Goal: Information Seeking & Learning: Learn about a topic

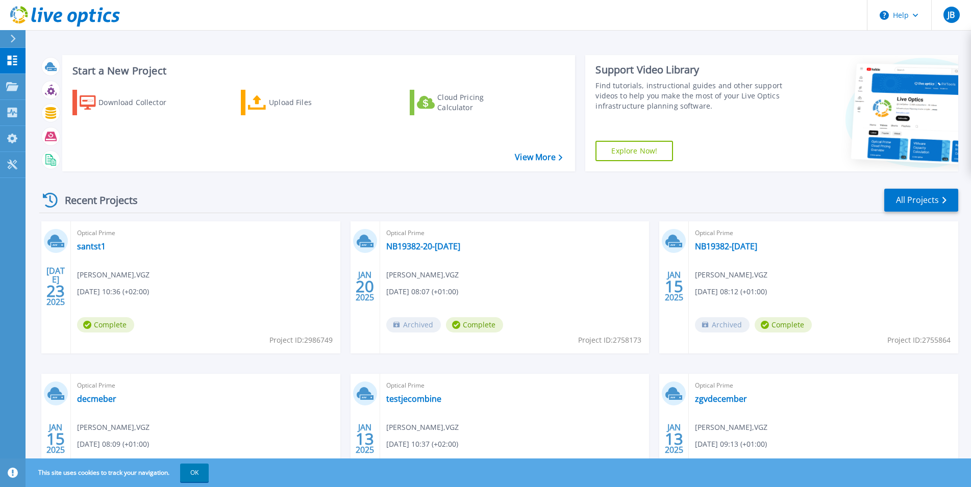
scroll to position [78, 0]
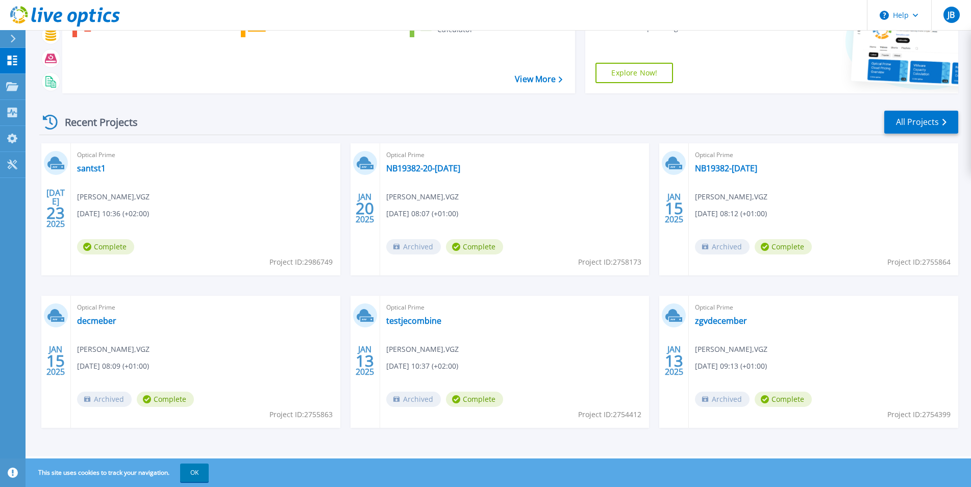
click at [196, 164] on div "Optical Prime santst1 Jeroen Brons , VGZ 07/23/2025, 10:36 (+02:00) Complete Pr…" at bounding box center [206, 209] width 270 height 132
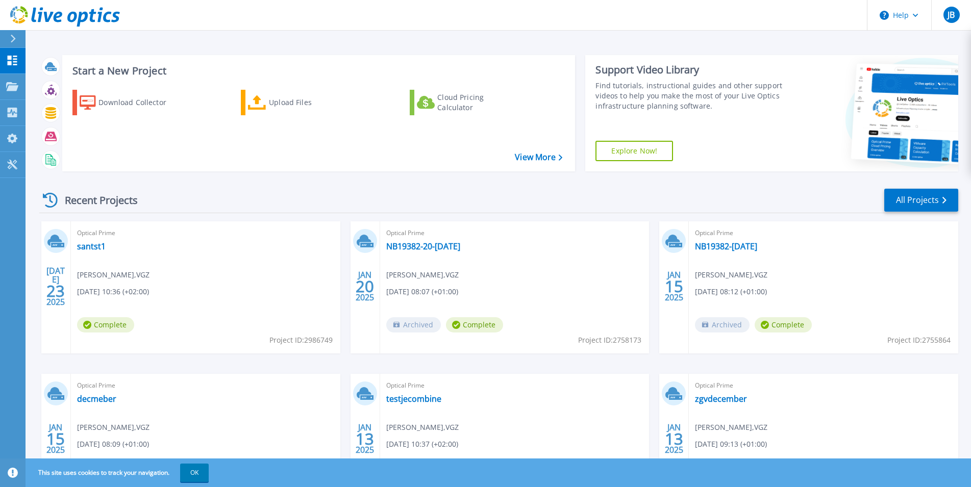
click at [196, 164] on div "Download Collector Upload Files Cloud Pricing Calculator" at bounding box center [317, 124] width 506 height 85
click at [149, 104] on div "Download Collector" at bounding box center [140, 102] width 82 height 20
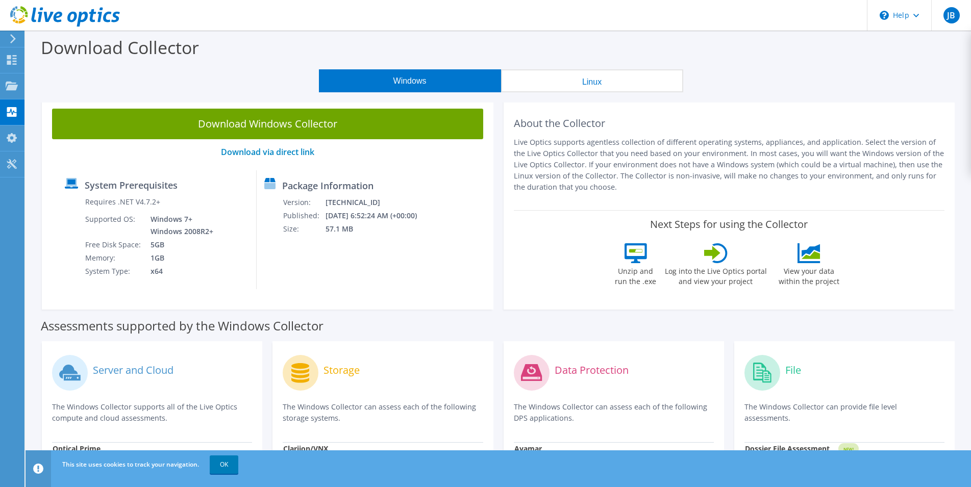
click at [286, 178] on div "Package Information Version: 26.3.8.221 Published: 9/29/2025 6:52:24 AM (+00:00…" at bounding box center [338, 229] width 163 height 119
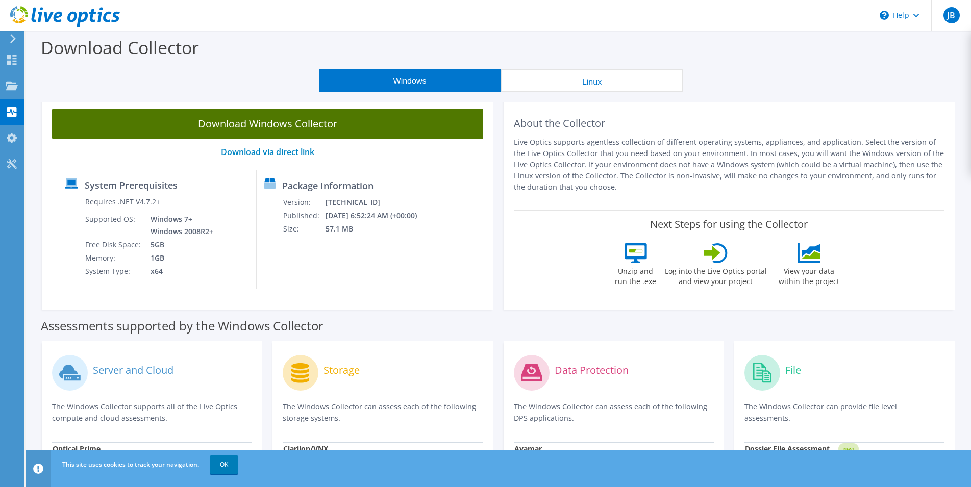
click at [278, 127] on link "Download Windows Collector" at bounding box center [267, 124] width 431 height 31
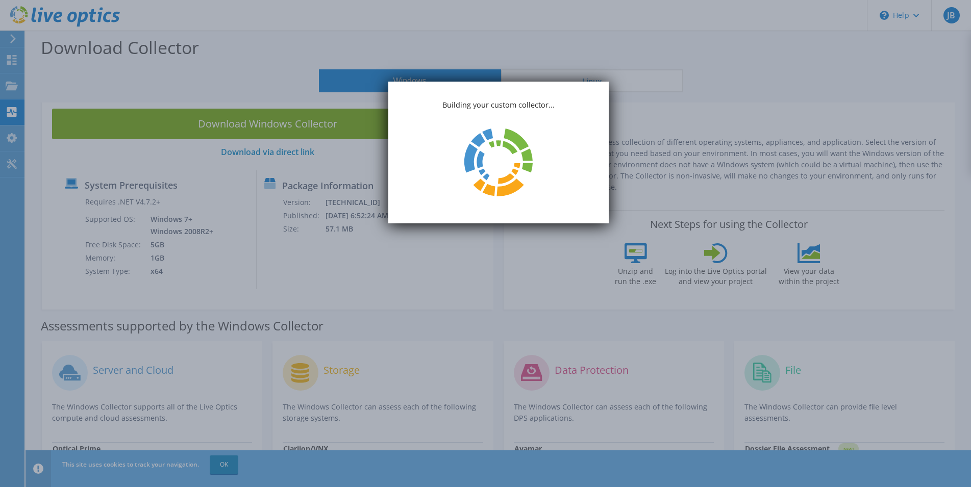
click at [486, 159] on icon at bounding box center [498, 162] width 94 height 94
click at [473, 160] on icon at bounding box center [498, 163] width 74 height 74
click at [473, 160] on icon at bounding box center [477, 159] width 41 height 57
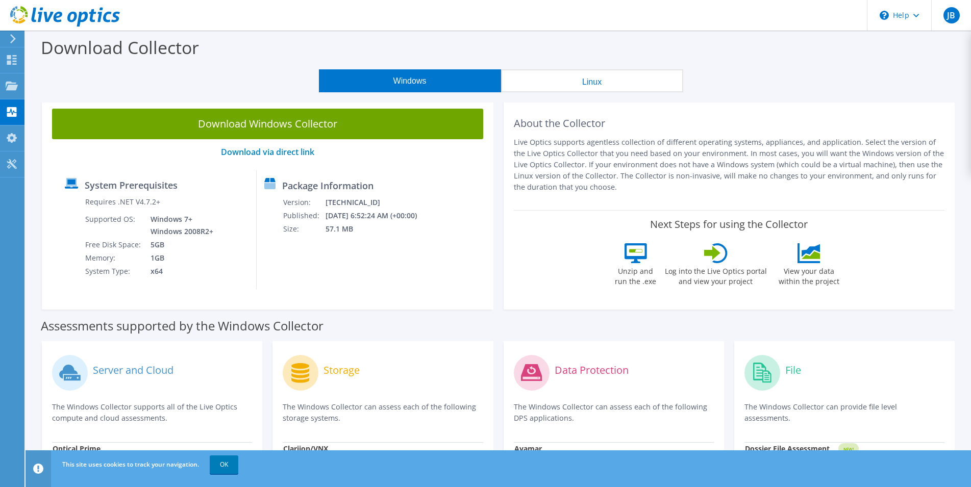
click at [526, 89] on button "Linux" at bounding box center [592, 80] width 182 height 23
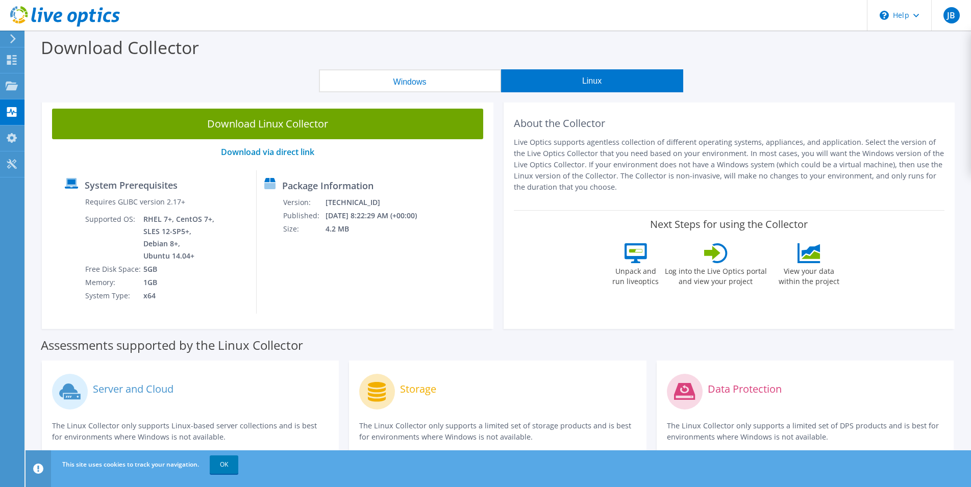
scroll to position [114, 0]
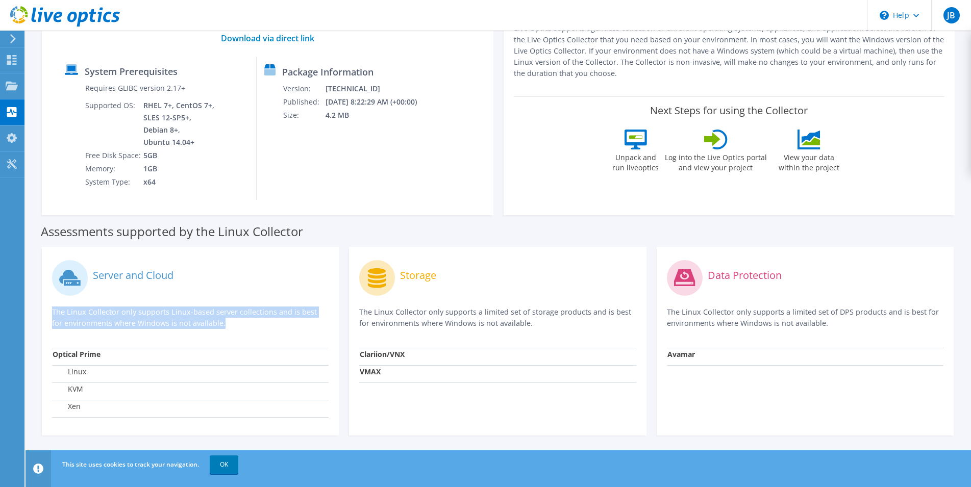
drag, startPoint x: 169, startPoint y: 305, endPoint x: 165, endPoint y: 338, distance: 32.9
click at [165, 338] on div "Server and Cloud The Linux Collector only supports Linux-based server collectio…" at bounding box center [190, 302] width 277 height 91
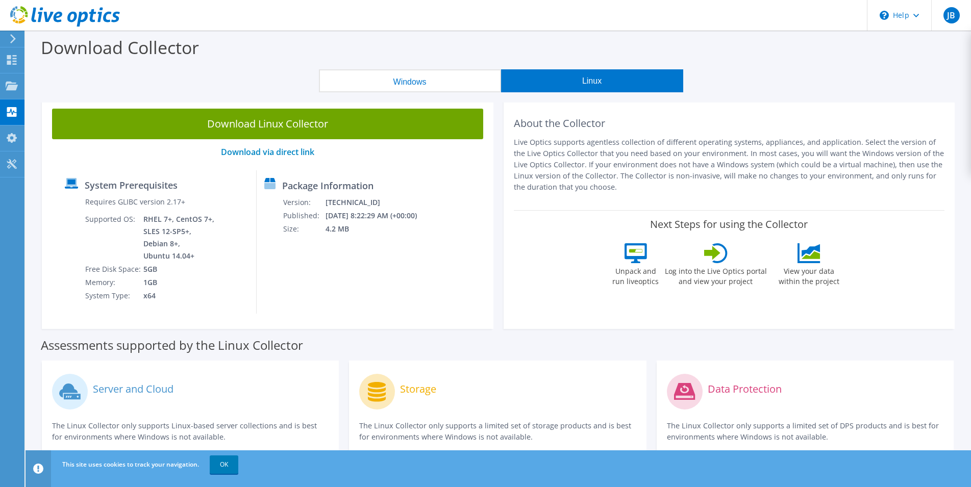
click at [231, 283] on div "System Prerequisites Requires GLIBC version 2.17+ Supported OS: RHEL 7+, CentOS…" at bounding box center [157, 241] width 200 height 143
click at [411, 82] on button "Windows" at bounding box center [410, 80] width 182 height 23
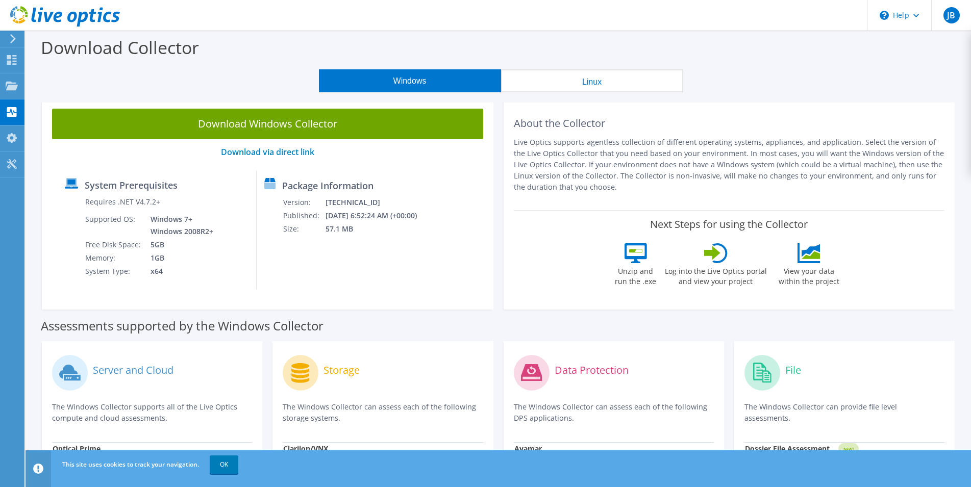
scroll to position [307, 0]
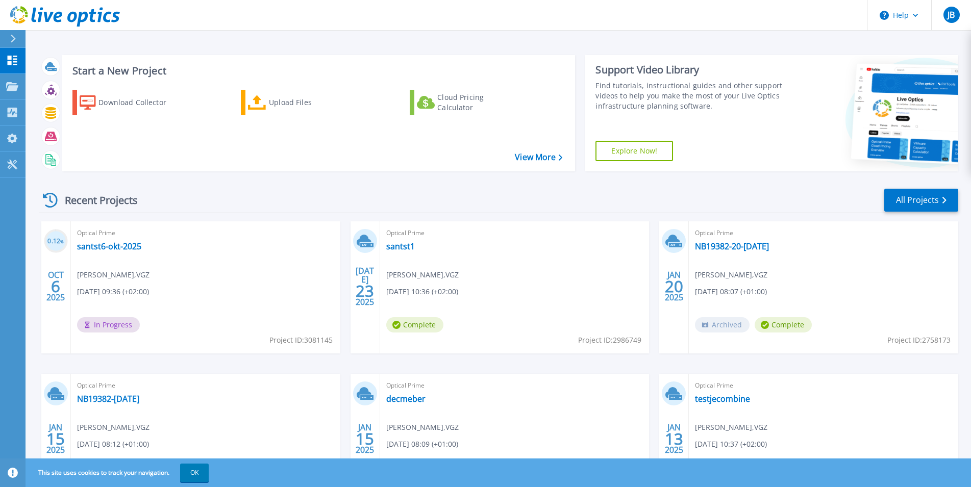
scroll to position [78, 0]
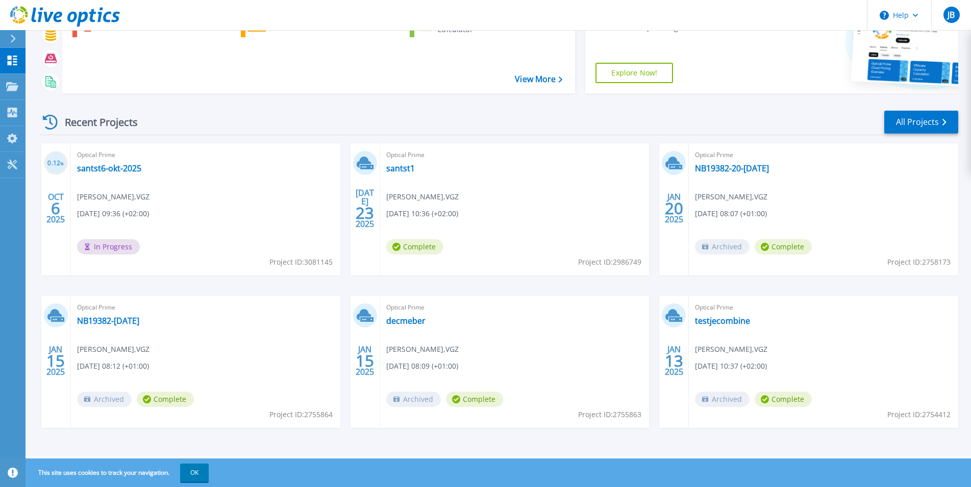
click at [159, 169] on div "Optical Prime santst6-okt-2025 [PERSON_NAME] , VGZ [DATE] 09:36 (+02:00) In Pro…" at bounding box center [206, 209] width 270 height 132
click at [132, 170] on link "santst6-okt-2025" at bounding box center [109, 168] width 64 height 10
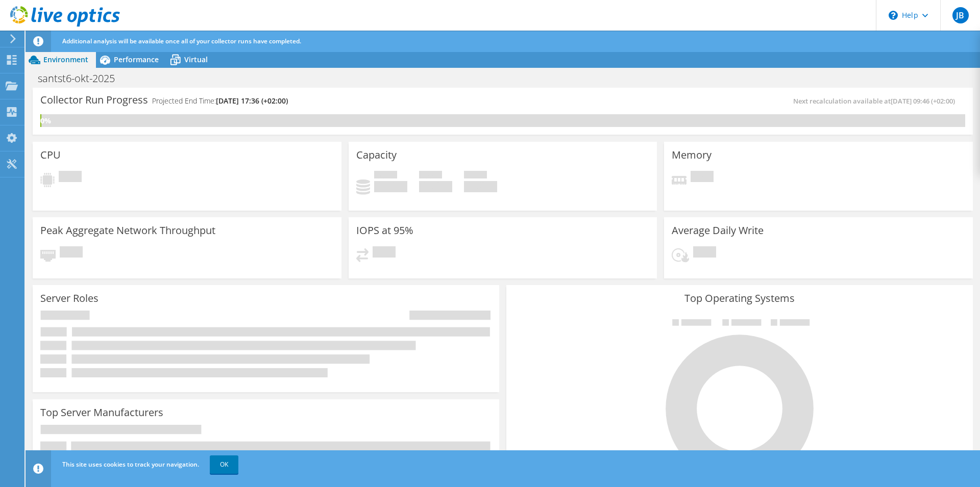
click at [260, 311] on icon at bounding box center [265, 344] width 451 height 67
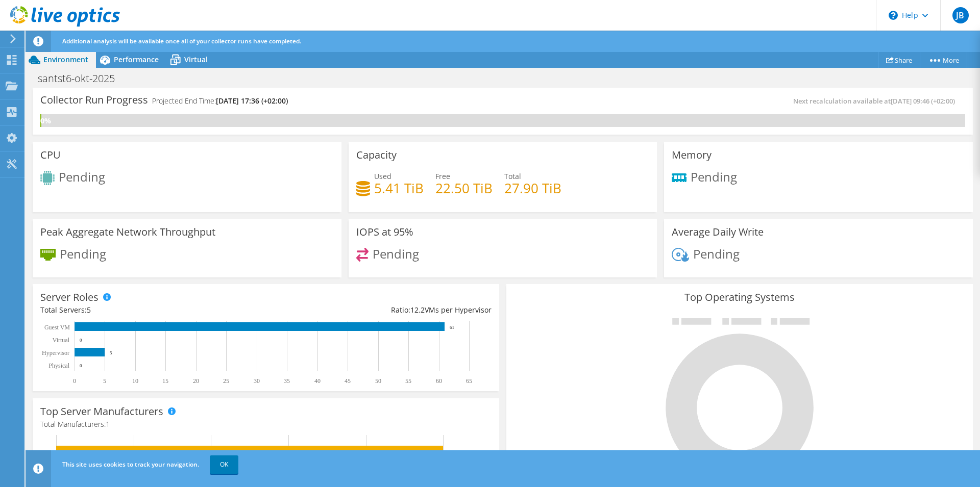
click at [260, 237] on div "Peak Aggregate Network Throughput Pending" at bounding box center [187, 248] width 309 height 59
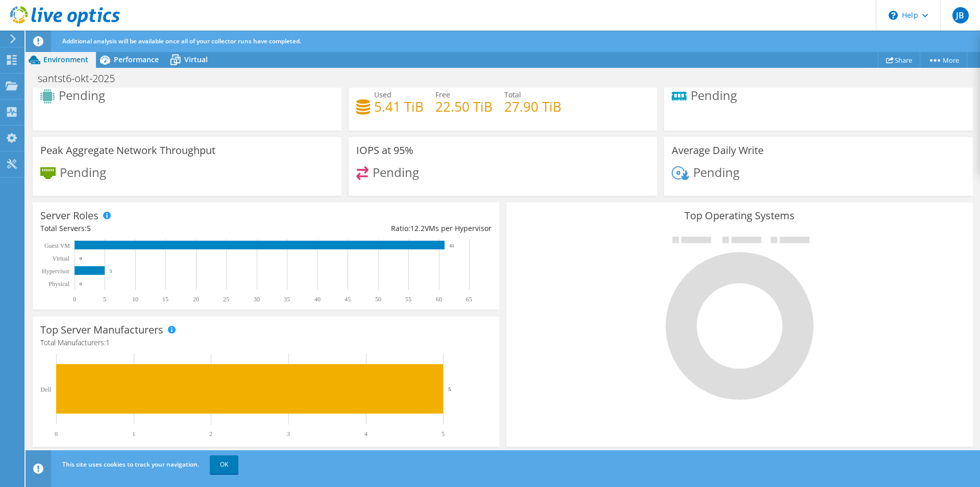
click at [237, 235] on div "Server Roles Physical Servers represent bare metal servers that were targets of…" at bounding box center [266, 256] width 467 height 107
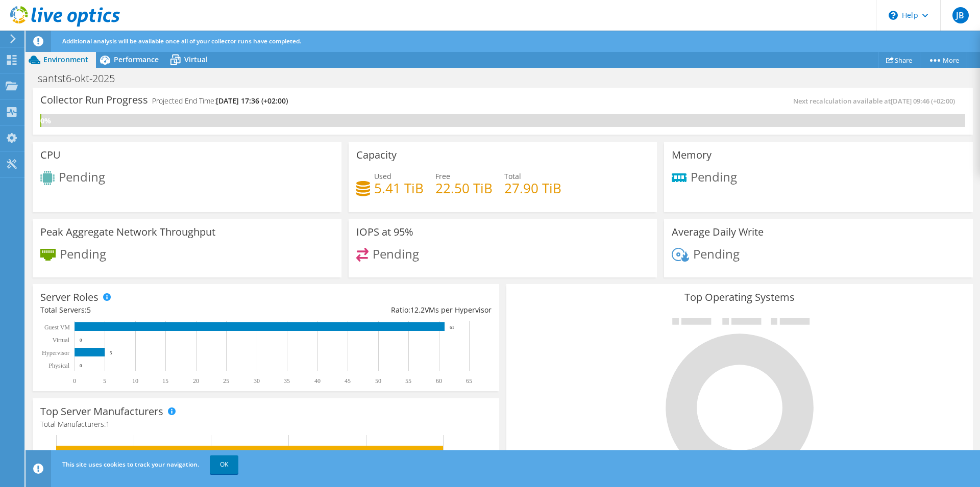
click at [160, 159] on div "CPU Pending" at bounding box center [187, 177] width 309 height 70
click at [148, 61] on span "Performance" at bounding box center [136, 60] width 45 height 10
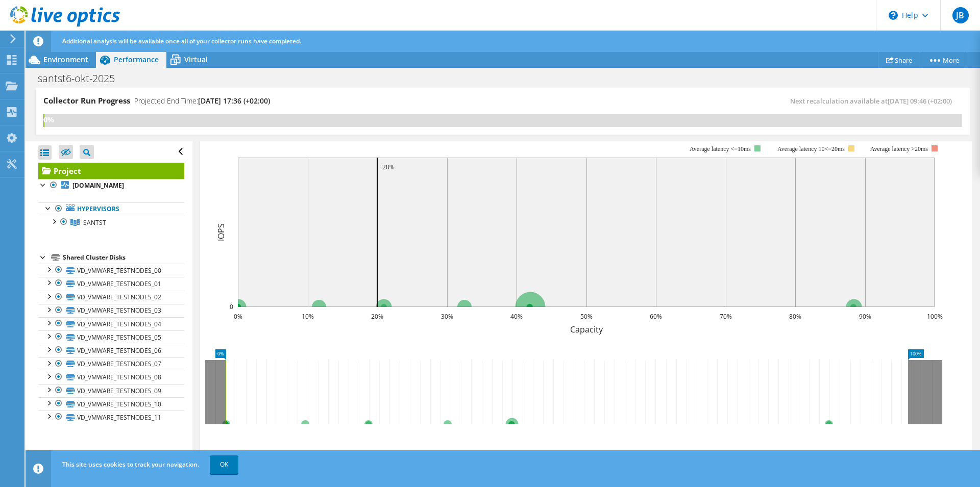
scroll to position [289, 0]
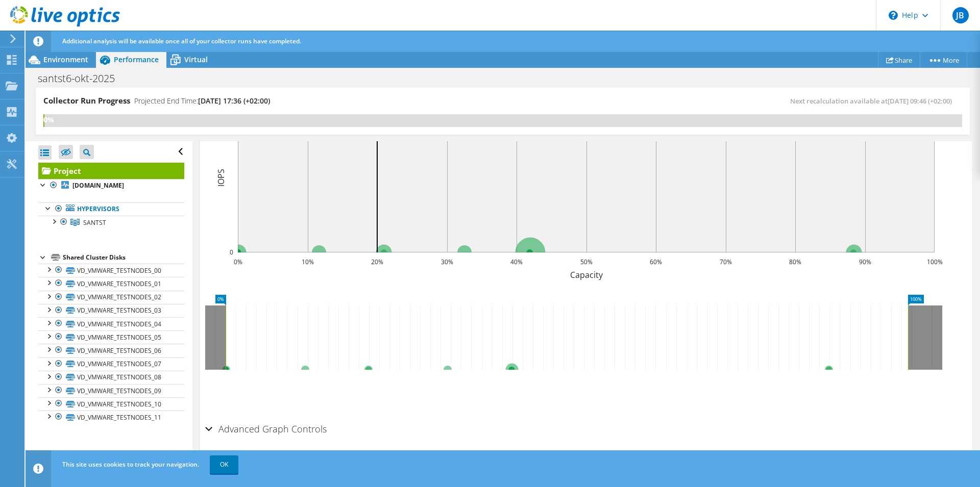
click at [353, 247] on rect at bounding box center [586, 178] width 697 height 150
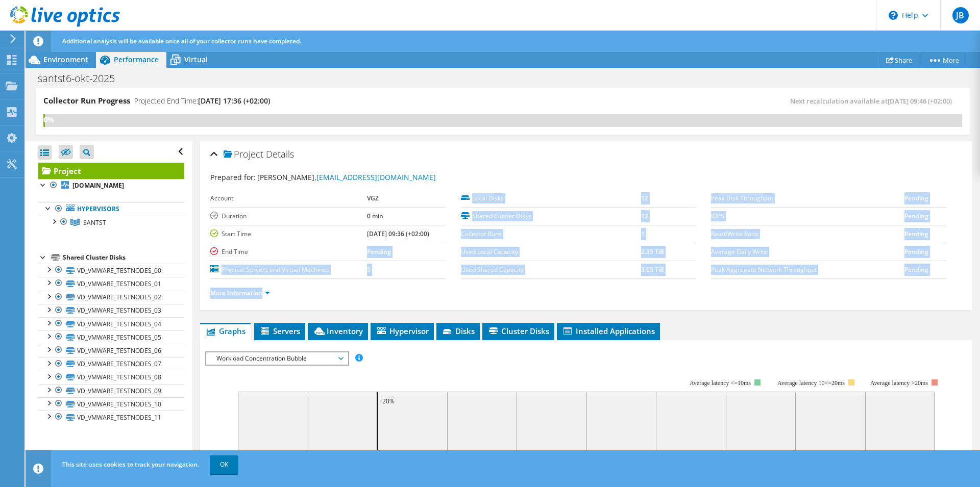
drag, startPoint x: 353, startPoint y: 247, endPoint x: 336, endPoint y: 260, distance: 21.1
click at [352, 294] on section "Prepared for: Jeroen Brons, jeroenbrons@zgv.nl Account VGZ Duration 0 min Start…" at bounding box center [585, 240] width 751 height 136
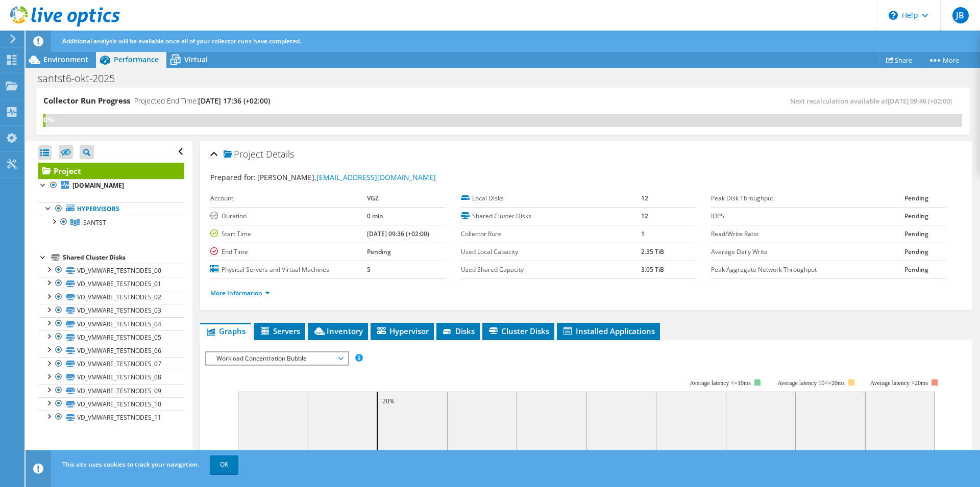
click at [332, 229] on td "Start Time" at bounding box center [288, 234] width 157 height 18
click at [448, 331] on icon at bounding box center [448, 332] width 10 height 7
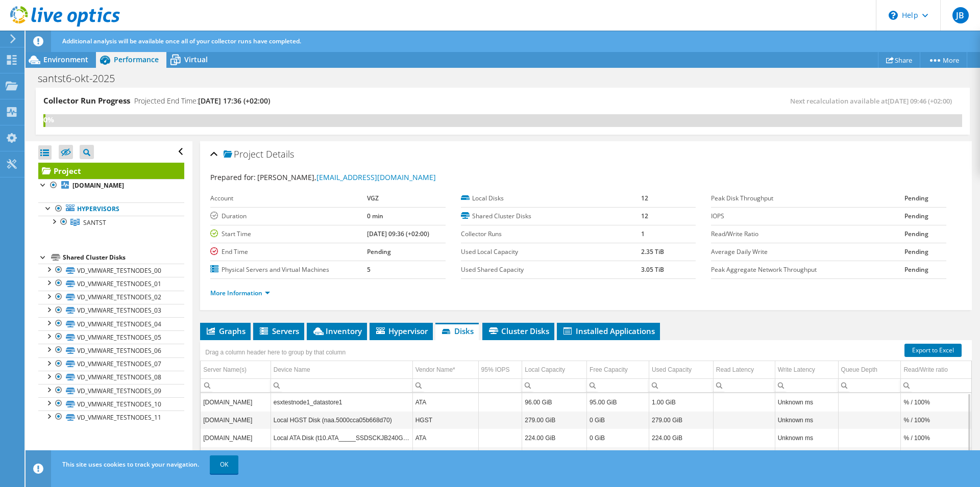
click at [805, 204] on td "Peak Disk Throughput" at bounding box center [807, 199] width 193 height 18
click at [813, 258] on td "Average Daily Write" at bounding box center [807, 252] width 193 height 18
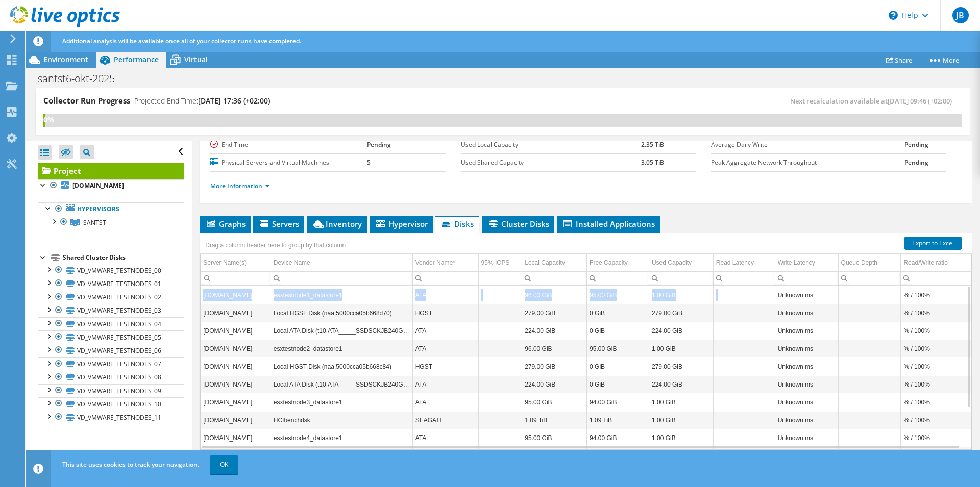
drag, startPoint x: 763, startPoint y: 227, endPoint x: 744, endPoint y: 333, distance: 107.2
click at [745, 333] on div "Graphs Servers Inventory Hypervisor Disks Cluster Disks Installed Applications …" at bounding box center [586, 343] width 772 height 255
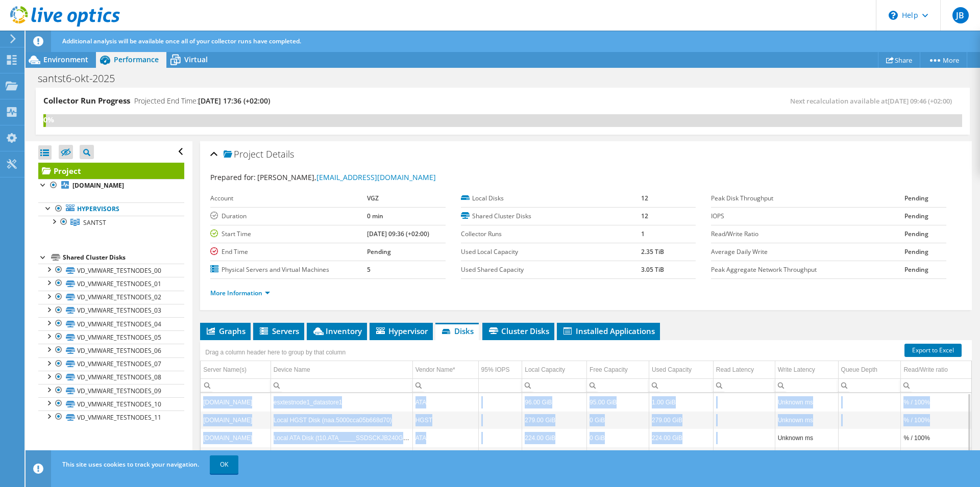
scroll to position [0, 0]
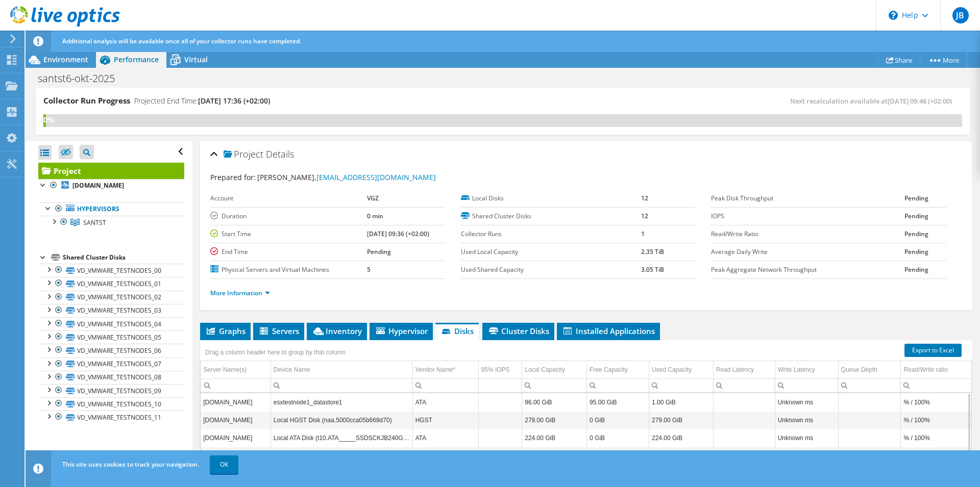
click at [700, 243] on div "Local Disks 12 Shared Cluster Disks 12 Collector Runs 1 Used Local Capacity 2.3…" at bounding box center [586, 234] width 251 height 89
click at [668, 205] on td "12" at bounding box center [668, 199] width 55 height 18
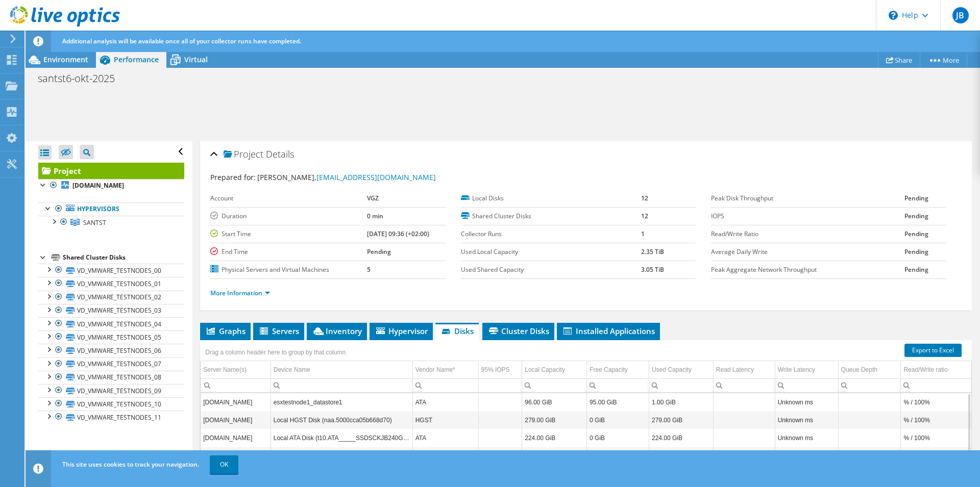
click at [152, 96] on div "Collector Run Progress Projected End Time: 10/06/2025, 17:36 (+02:00) Next reca…" at bounding box center [503, 288] width 955 height 401
click at [12, 36] on use at bounding box center [13, 38] width 6 height 9
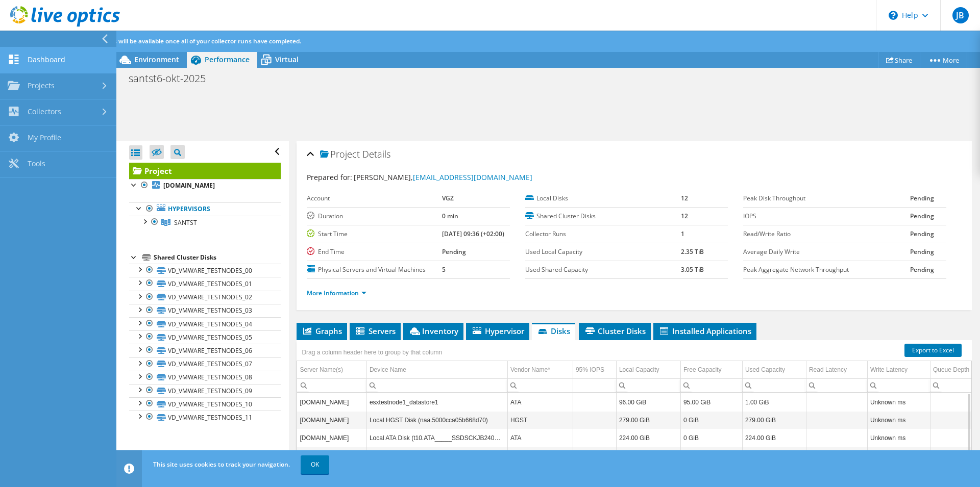
click at [20, 58] on link "Dashboard" at bounding box center [58, 60] width 116 height 26
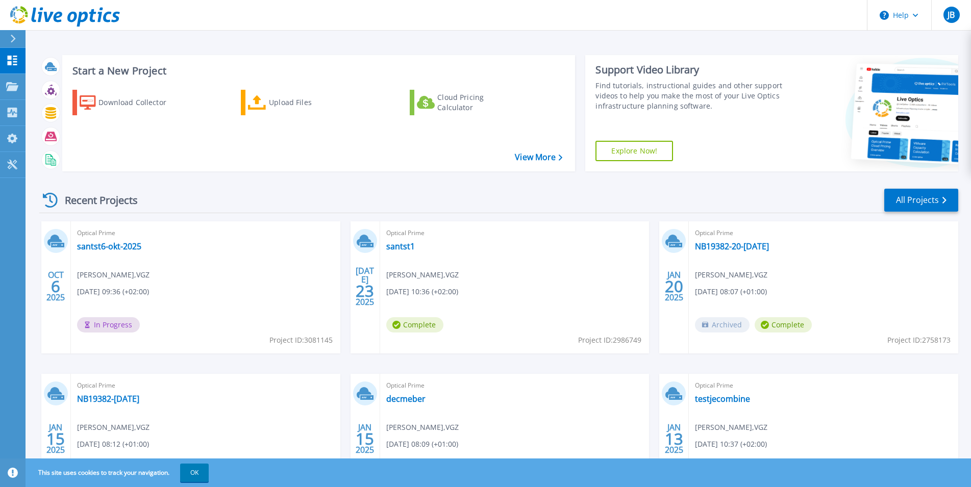
click at [181, 234] on span "Optical Prime" at bounding box center [205, 233] width 257 height 11
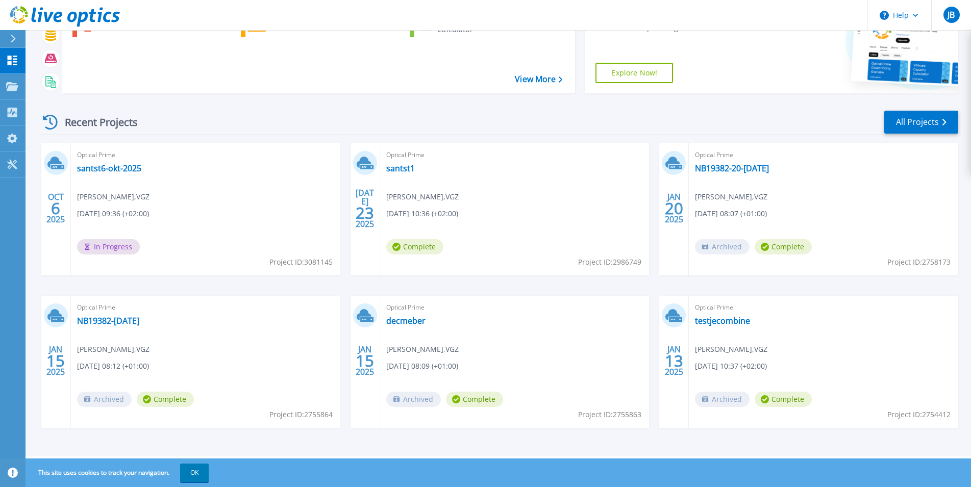
click at [231, 257] on div "Optical Prime santst6-okt-2025 [PERSON_NAME] , VGZ [DATE] 09:36 (+02:00) In Pro…" at bounding box center [206, 209] width 270 height 132
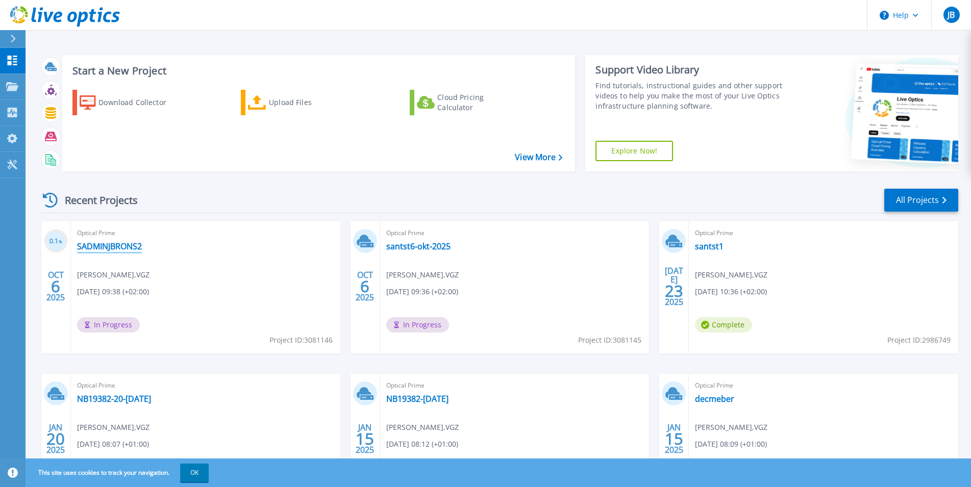
click at [111, 245] on link "SADMINJBRONS2" at bounding box center [109, 246] width 65 height 10
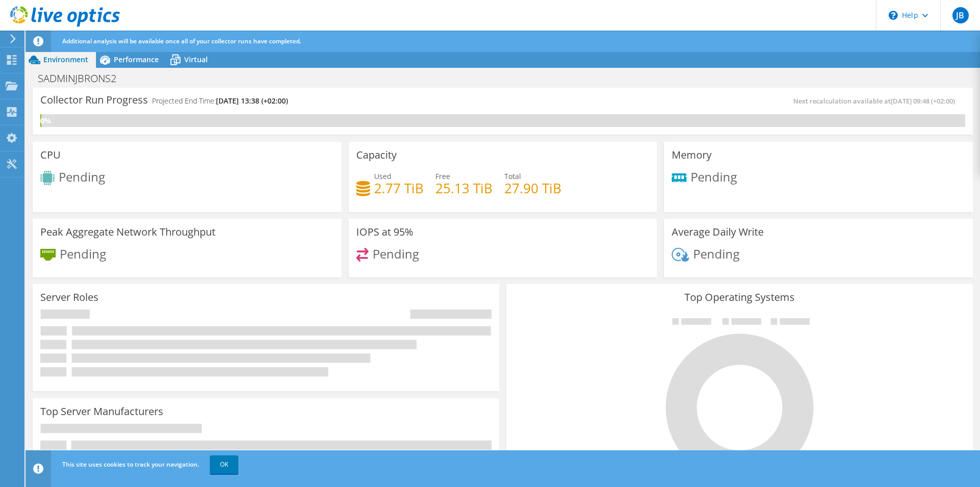
scroll to position [82, 0]
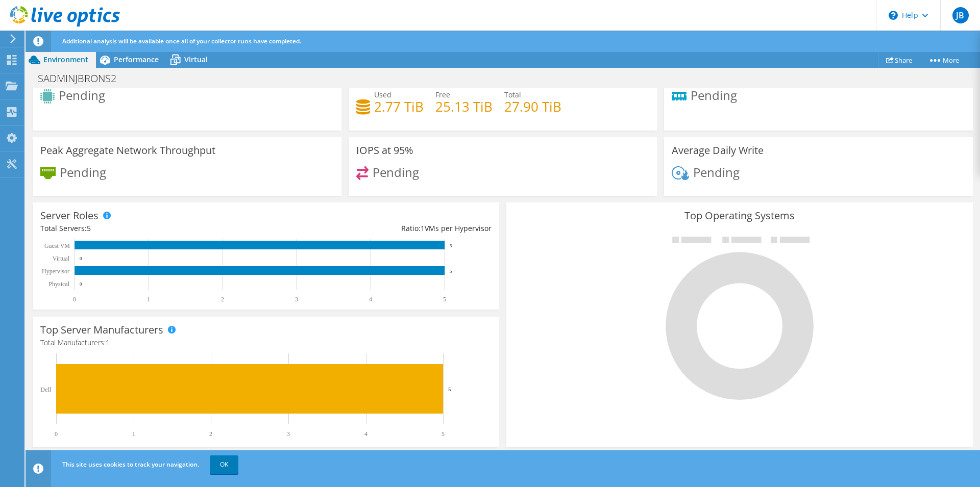
click at [193, 224] on div "Total Servers: 5" at bounding box center [153, 228] width 226 height 11
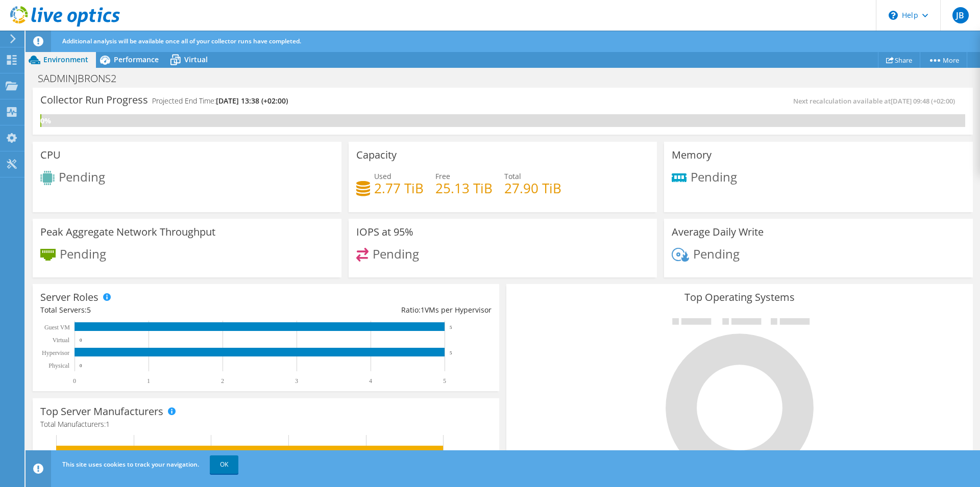
click at [193, 224] on div "Peak Aggregate Network Throughput Pending" at bounding box center [187, 248] width 309 height 59
click at [193, 219] on div "Peak Aggregate Network Throughput Pending" at bounding box center [187, 248] width 309 height 59
click at [167, 103] on h4 "Projected End Time: 10/06/2025, 13:38 (+02:00)" at bounding box center [220, 100] width 136 height 11
click at [153, 89] on div "Collector Run Progress Projected End Time: 10/06/2025, 13:38 (+02:00) Next reca…" at bounding box center [503, 111] width 940 height 47
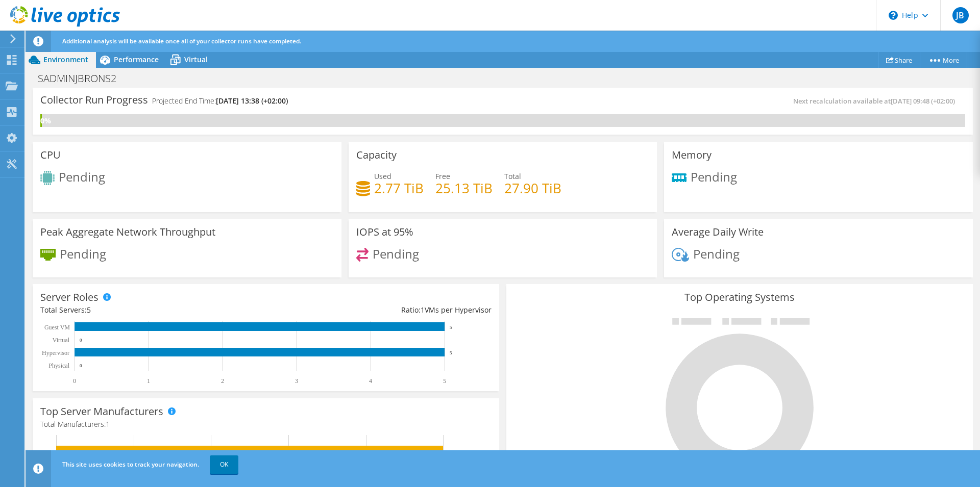
click at [153, 89] on div "Collector Run Progress Projected End Time: 10/06/2025, 13:38 (+02:00) Next reca…" at bounding box center [503, 111] width 940 height 47
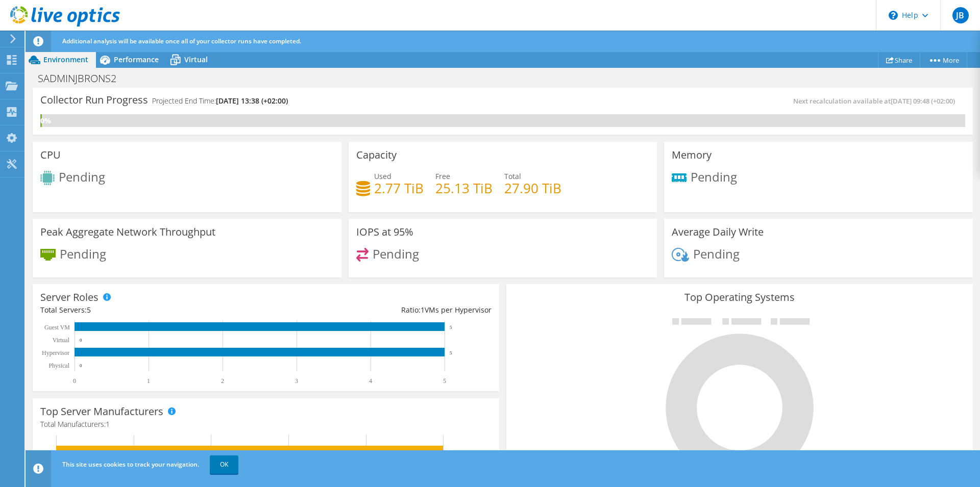
click at [153, 89] on div "Collector Run Progress Projected End Time: 10/06/2025, 13:38 (+02:00) Next reca…" at bounding box center [503, 111] width 940 height 47
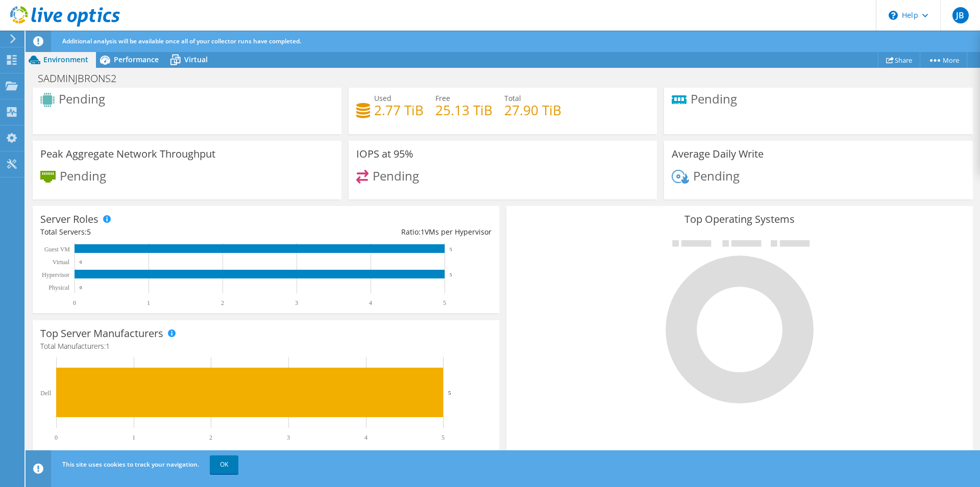
click at [153, 89] on div "CPU Pending" at bounding box center [187, 99] width 309 height 70
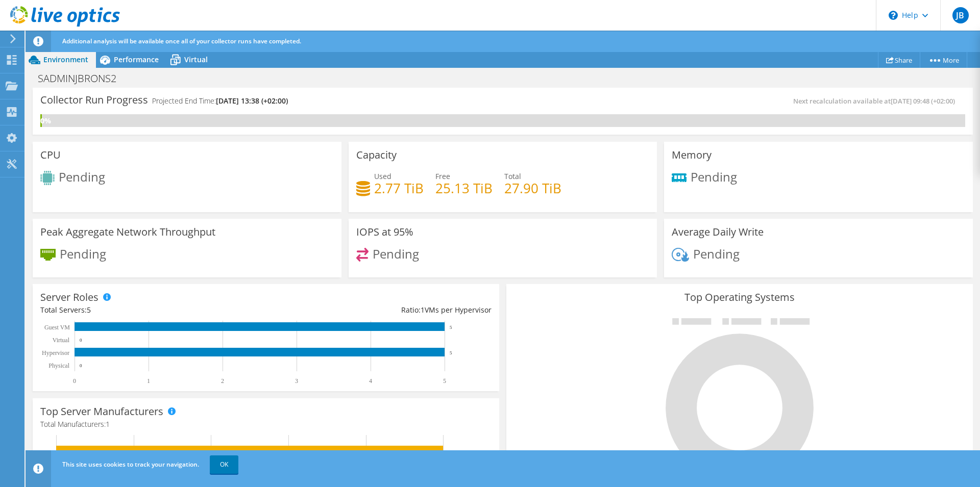
click at [153, 89] on div "Collector Run Progress Projected End Time: 10/06/2025, 13:38 (+02:00) Next reca…" at bounding box center [503, 111] width 940 height 47
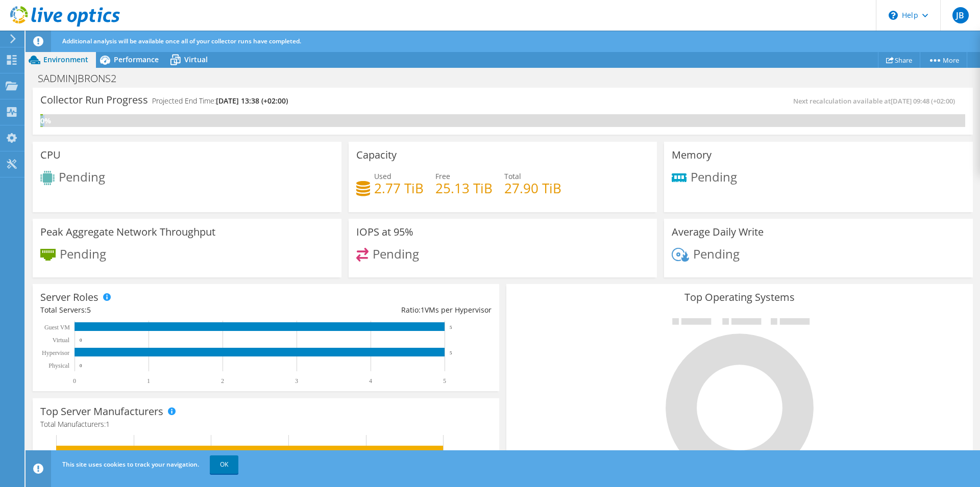
click at [153, 89] on div "Collector Run Progress Projected End Time: 10/06/2025, 13:38 (+02:00) Next reca…" at bounding box center [503, 111] width 940 height 47
click at [143, 53] on div "Performance" at bounding box center [131, 60] width 70 height 16
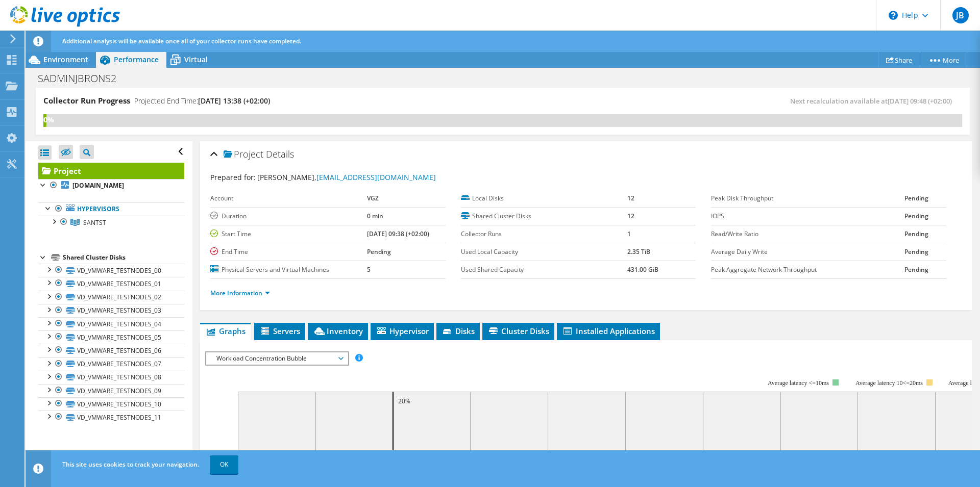
click at [583, 241] on td "Collector Runs" at bounding box center [544, 234] width 166 height 18
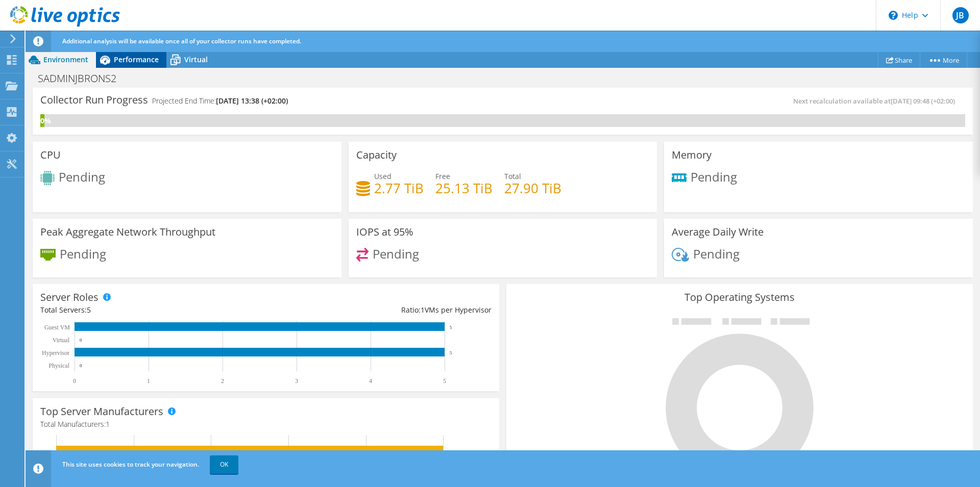
click at [120, 53] on div "Performance" at bounding box center [131, 60] width 70 height 16
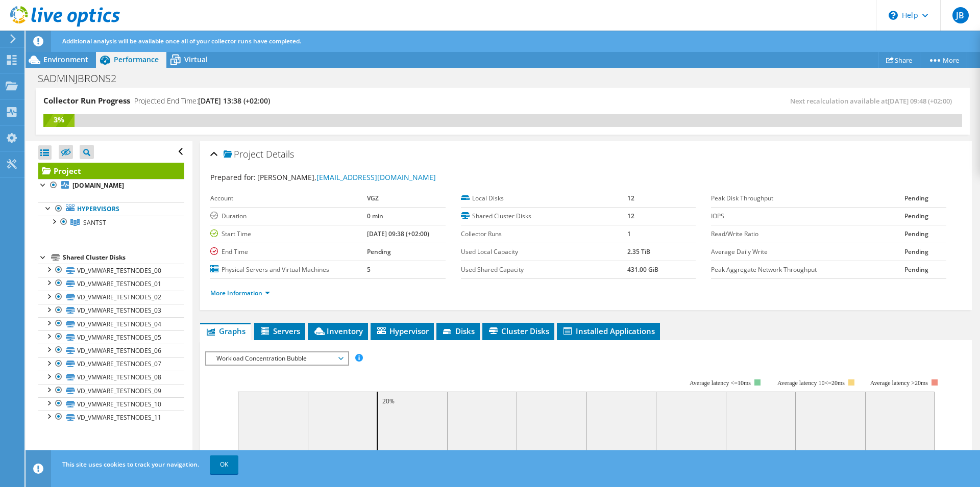
click at [379, 268] on td "5" at bounding box center [406, 270] width 79 height 18
click at [378, 270] on td "5" at bounding box center [406, 270] width 79 height 18
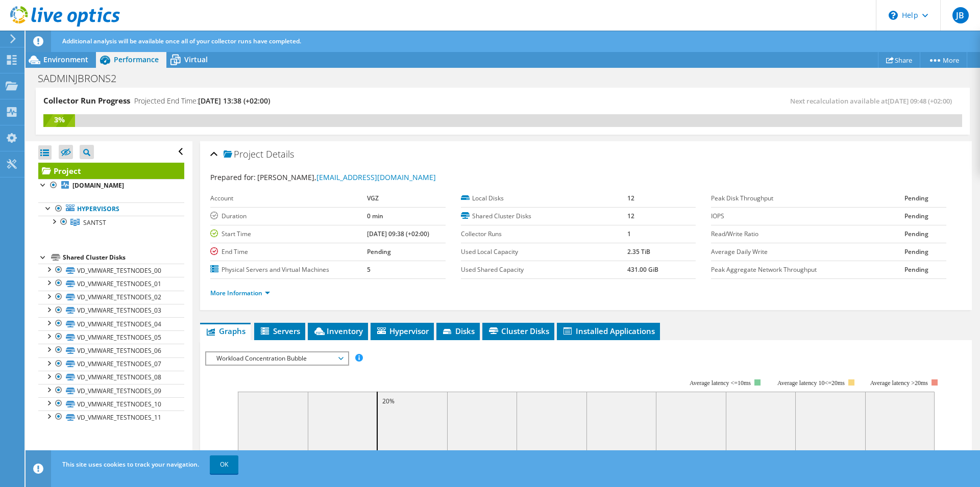
click at [314, 369] on rect at bounding box center [574, 467] width 738 height 204
click at [323, 355] on span "Workload Concentration Bubble" at bounding box center [276, 359] width 131 height 12
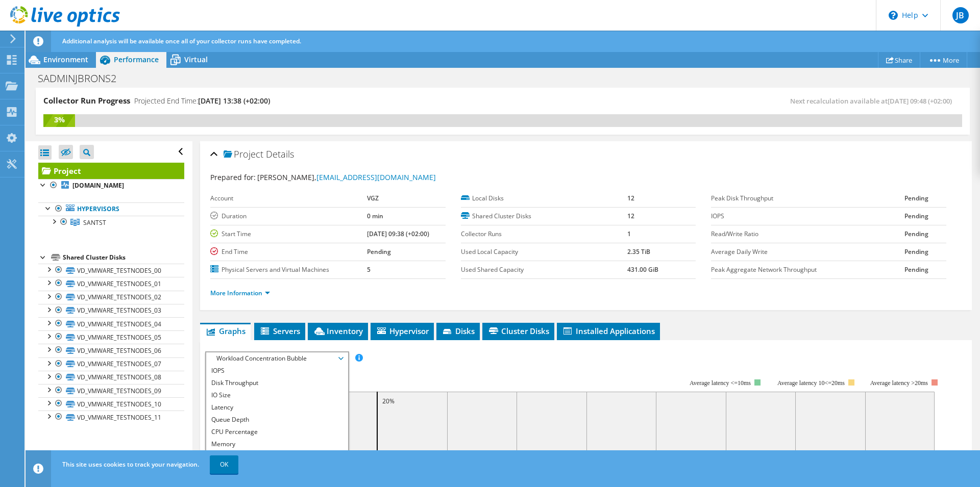
click at [323, 355] on span "Workload Concentration Bubble" at bounding box center [276, 359] width 131 height 12
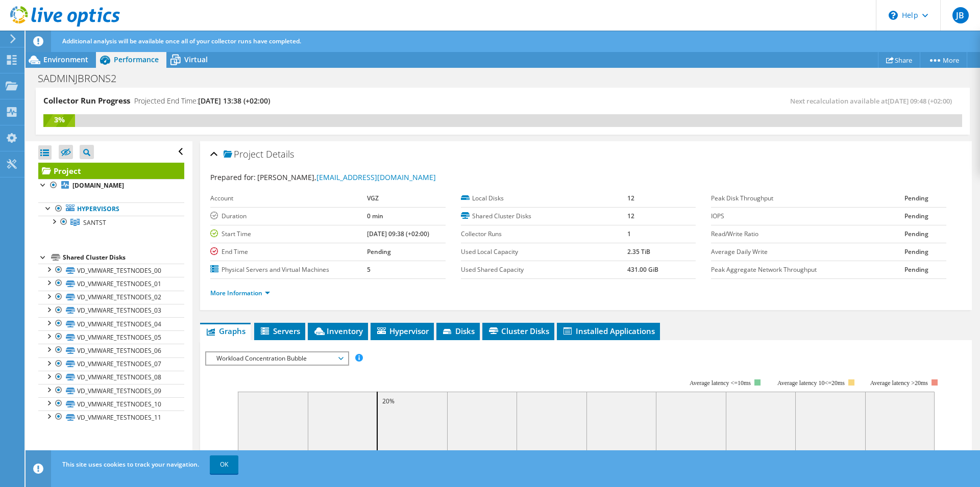
click at [323, 355] on span "Workload Concentration Bubble" at bounding box center [276, 359] width 131 height 12
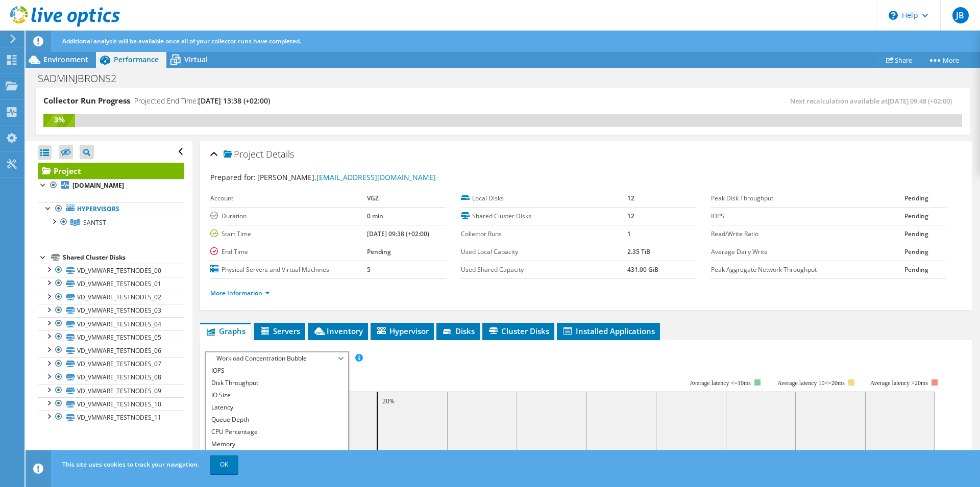
click at [323, 355] on span "Workload Concentration Bubble" at bounding box center [276, 359] width 131 height 12
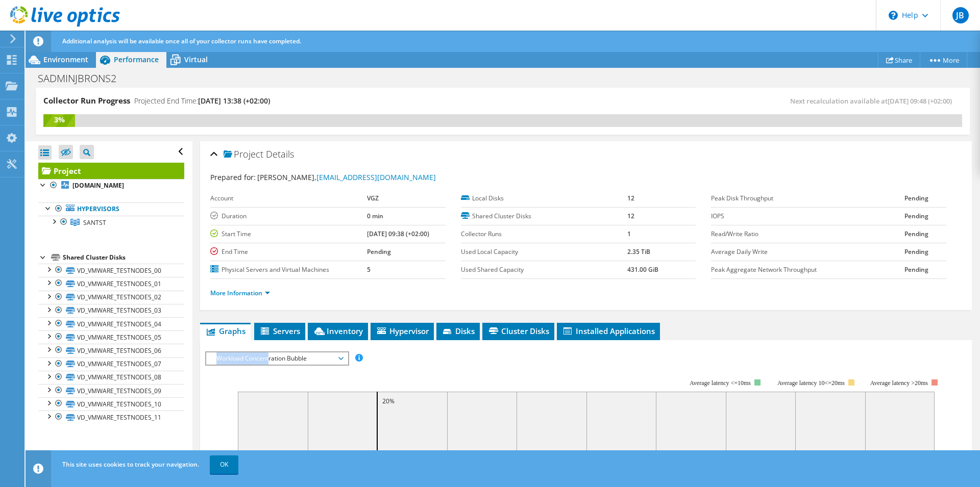
drag, startPoint x: 237, startPoint y: 328, endPoint x: 478, endPoint y: 443, distance: 267.4
drag, startPoint x: 491, startPoint y: 376, endPoint x: 446, endPoint y: 375, distance: 44.9
click at [491, 375] on rect at bounding box center [574, 467] width 738 height 204
click at [324, 370] on rect at bounding box center [574, 467] width 738 height 204
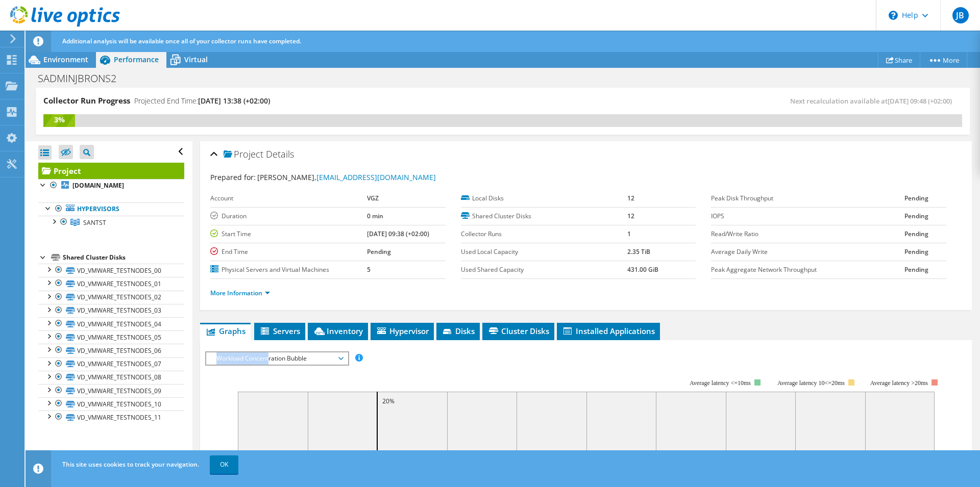
click at [264, 356] on span "Workload Concentration Bubble" at bounding box center [276, 359] width 131 height 12
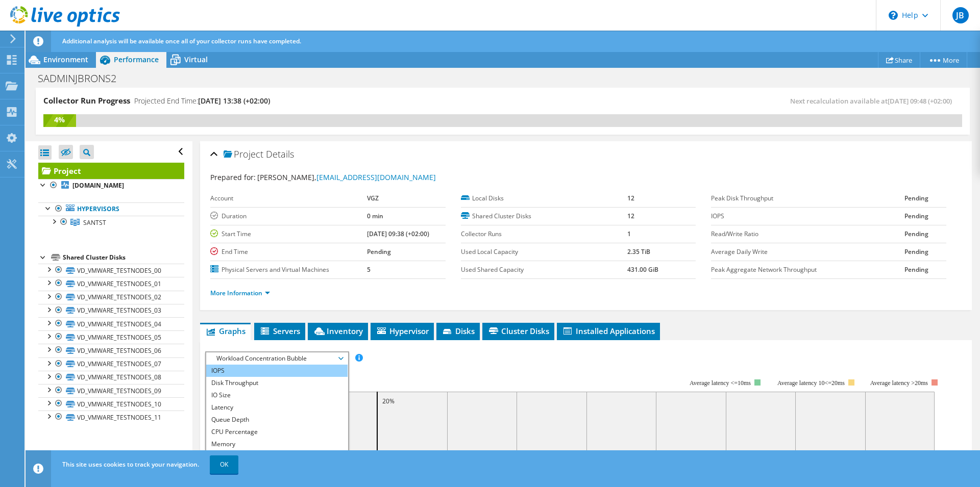
click at [257, 365] on li "IOPS" at bounding box center [276, 371] width 141 height 12
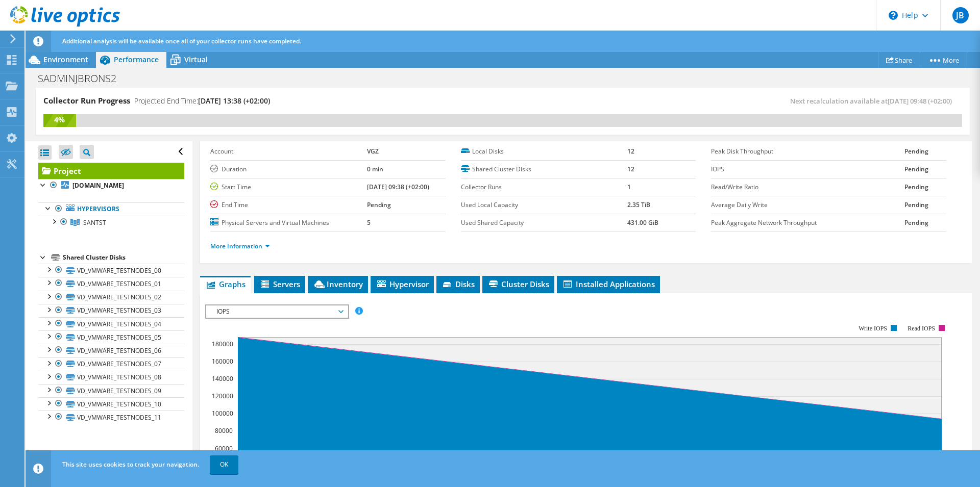
scroll to position [125, 0]
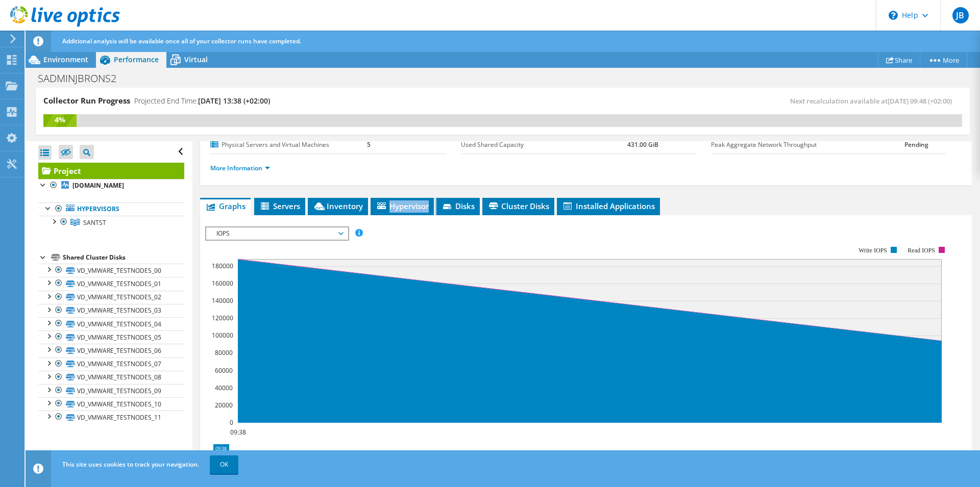
drag, startPoint x: 492, startPoint y: 231, endPoint x: 382, endPoint y: 140, distance: 142.8
click at [382, 215] on section "IOPS Disk Throughput IO Size Latency Queue Depth CPU Percentage Memory Page Fau…" at bounding box center [586, 421] width 772 height 412
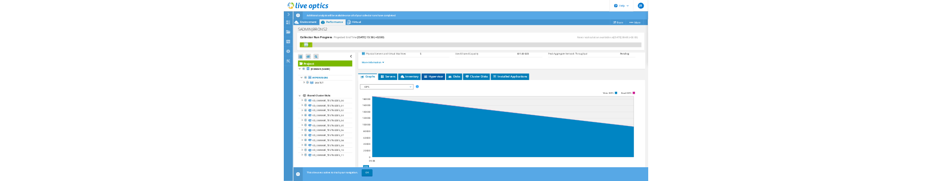
scroll to position [124, 0]
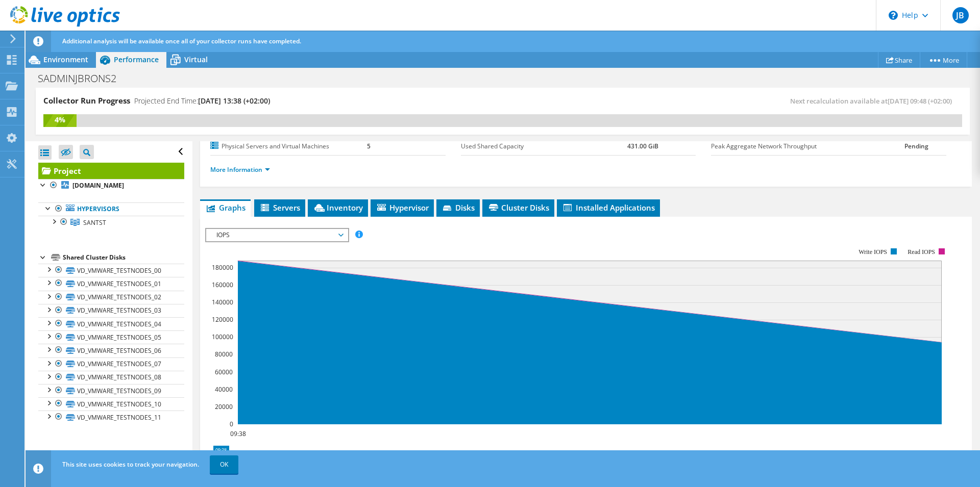
click at [393, 225] on div "IOPS Disk Throughput IO Size Latency Queue Depth CPU Percentage Memory Page Fau…" at bounding box center [586, 400] width 762 height 354
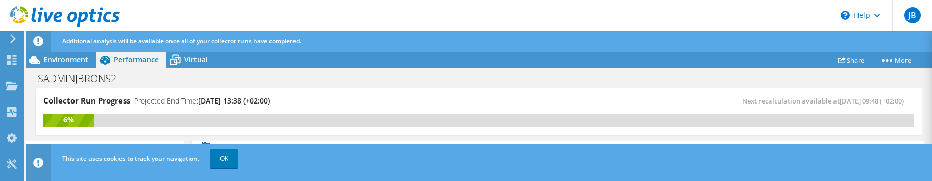
click at [338, 100] on div "Collector Run Progress Projected End Time: 10/06/2025, 13:38 (+02:00)" at bounding box center [260, 104] width 435 height 19
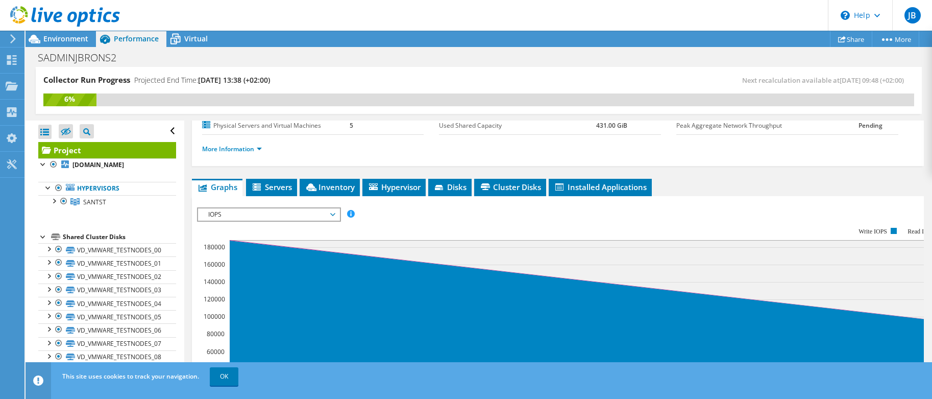
click at [566, 225] on rect at bounding box center [573, 315] width 753 height 204
click at [416, 83] on div "Collector Run Progress Projected End Time: 10/06/2025, 13:38 (+02:00)" at bounding box center [260, 84] width 435 height 19
click at [385, 53] on div "SADMINJBRONS2 Print" at bounding box center [479, 57] width 907 height 19
click at [272, 136] on div "More Information" at bounding box center [558, 149] width 712 height 29
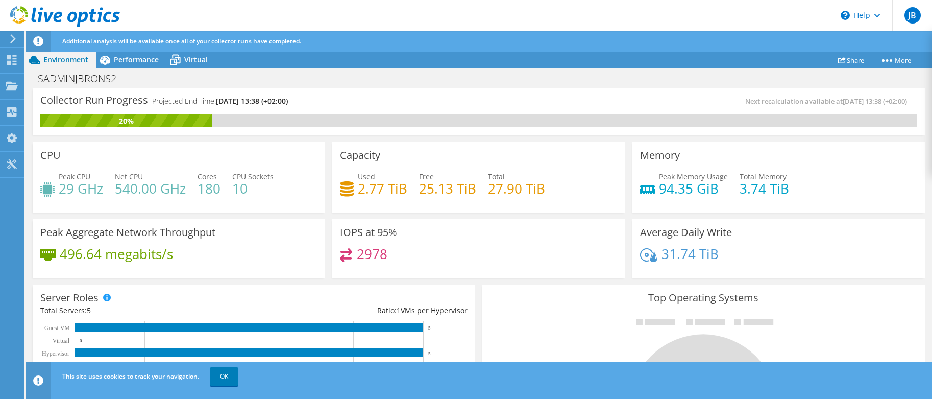
click at [571, 193] on div "Used 2.77 TiB Free 25.13 TiB Total 27.90 TiB" at bounding box center [478, 187] width 277 height 33
click at [552, 216] on div "IOPS at 95% 2978" at bounding box center [479, 246] width 300 height 63
click at [118, 57] on span "Performance" at bounding box center [136, 60] width 45 height 10
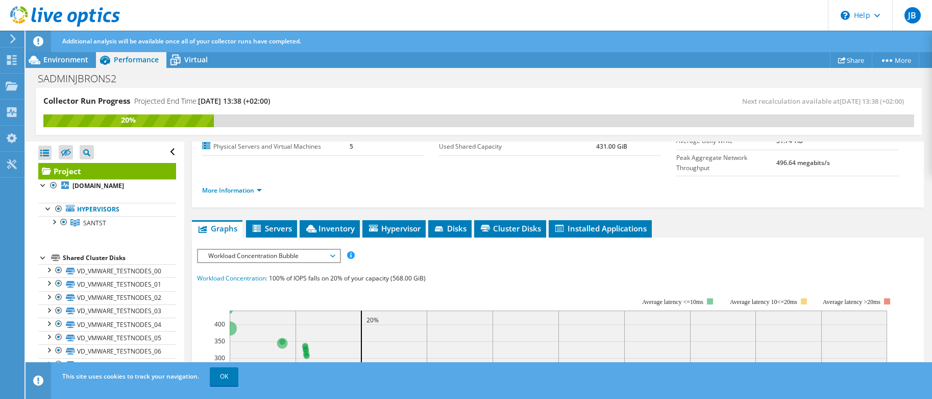
scroll to position [45, 0]
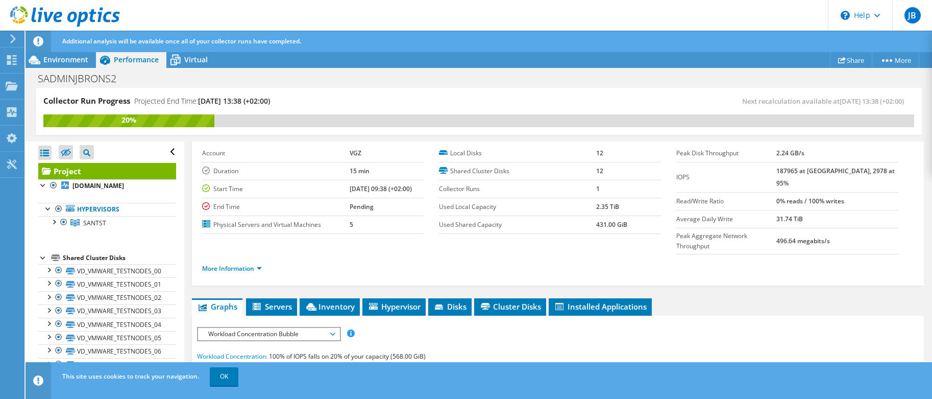
click at [258, 328] on span "Workload Concentration Bubble" at bounding box center [268, 334] width 131 height 12
click at [251, 340] on li "IOPS" at bounding box center [268, 346] width 141 height 12
click at [230, 380] on link "OK" at bounding box center [224, 376] width 29 height 18
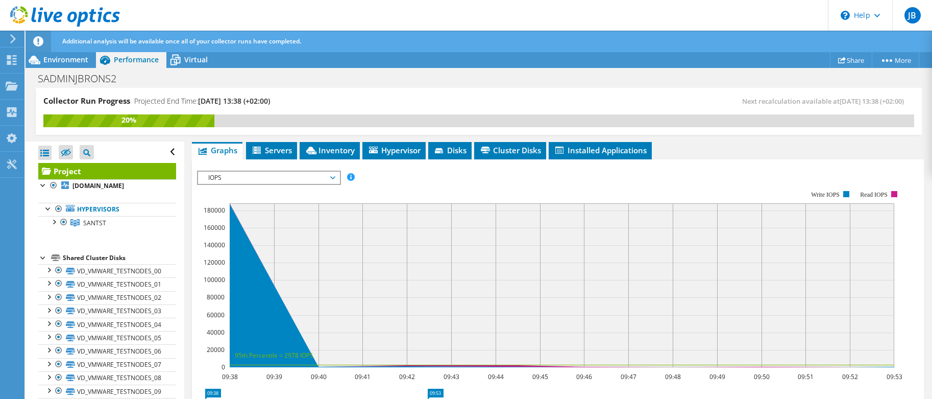
scroll to position [124, 0]
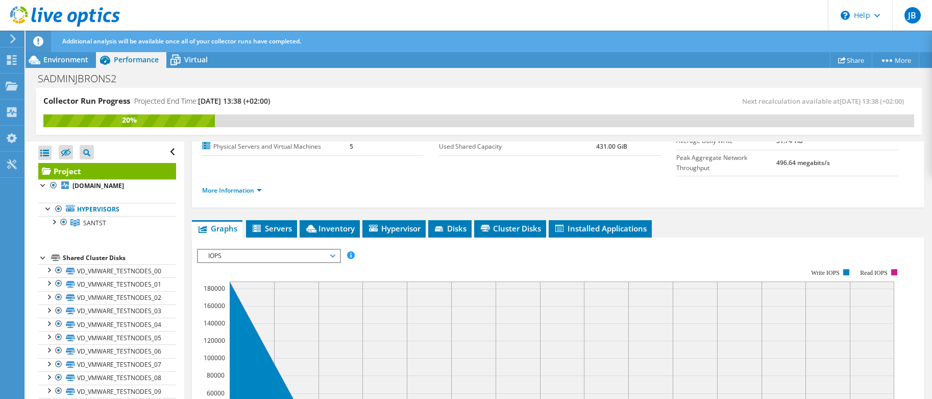
click at [395, 255] on rect at bounding box center [549, 357] width 705 height 204
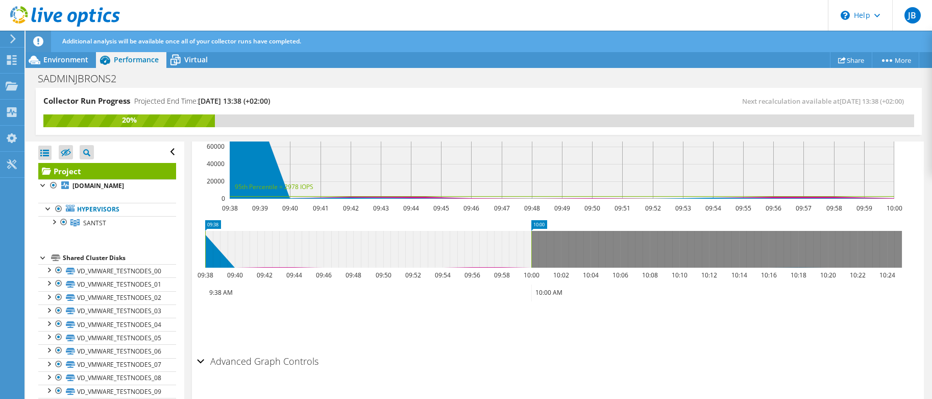
drag, startPoint x: 352, startPoint y: 280, endPoint x: 329, endPoint y: 371, distance: 93.8
click at [329, 371] on section "IOPS Disk Throughput IO Size Latency Queue Depth CPU Percentage Memory Page Fau…" at bounding box center [558, 197] width 732 height 412
click at [302, 351] on h2 "Advanced Graph Controls" at bounding box center [257, 361] width 121 height 20
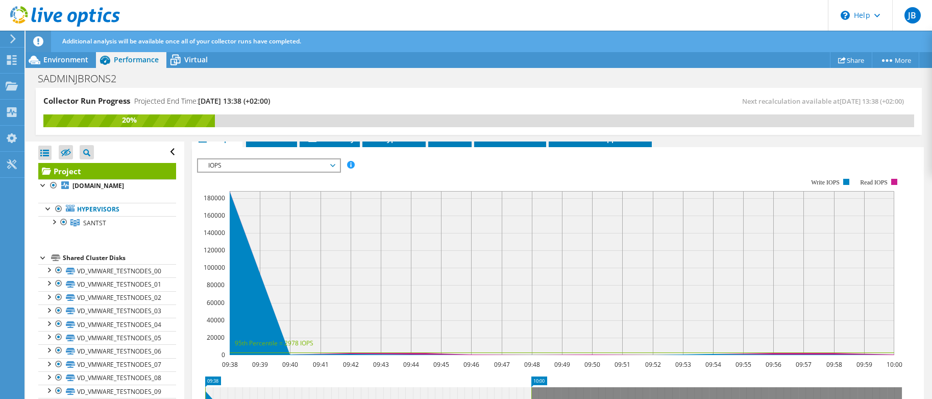
scroll to position [0, 0]
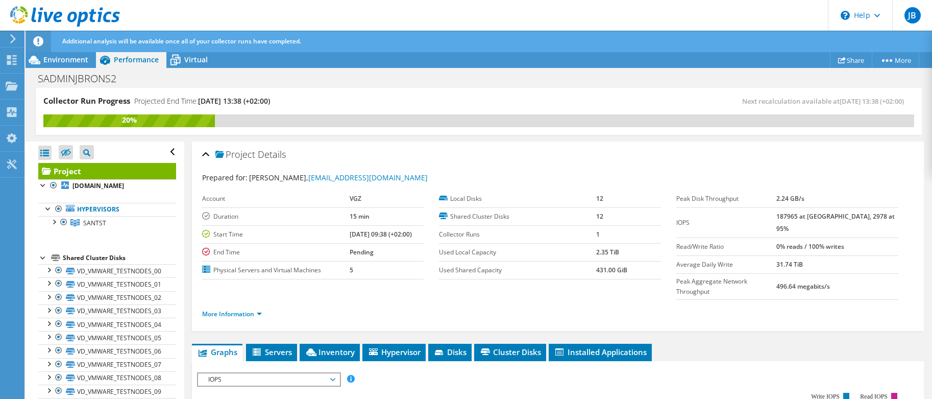
click at [229, 242] on td "Start Time" at bounding box center [276, 234] width 148 height 18
click at [446, 347] on span "Disks" at bounding box center [449, 352] width 33 height 10
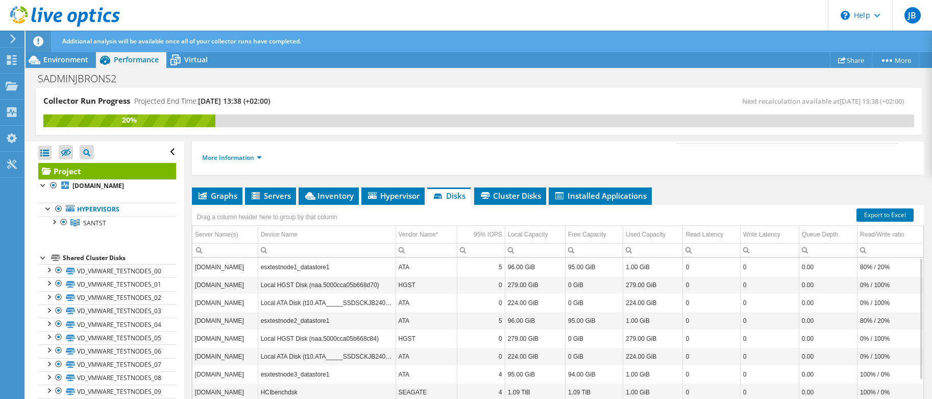
scroll to position [118, 0]
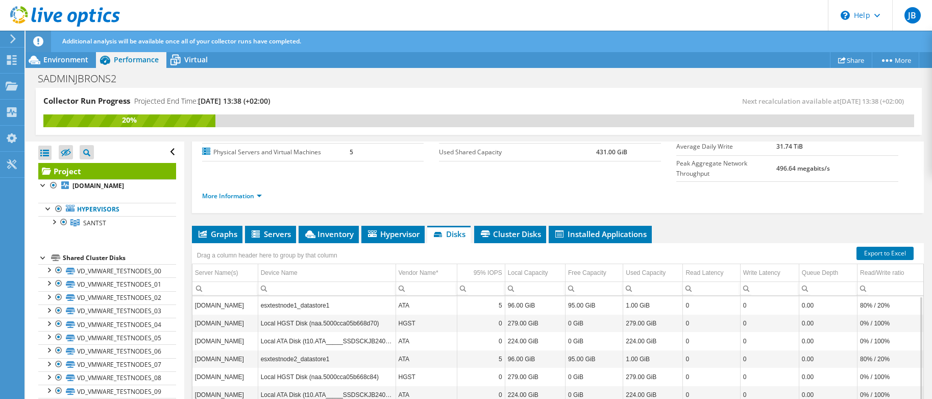
click at [272, 314] on td "Local HGST Disk (naa.5000cca05b668d70)" at bounding box center [327, 323] width 138 height 18
click at [474, 266] on div "95% IOPS" at bounding box center [488, 272] width 29 height 12
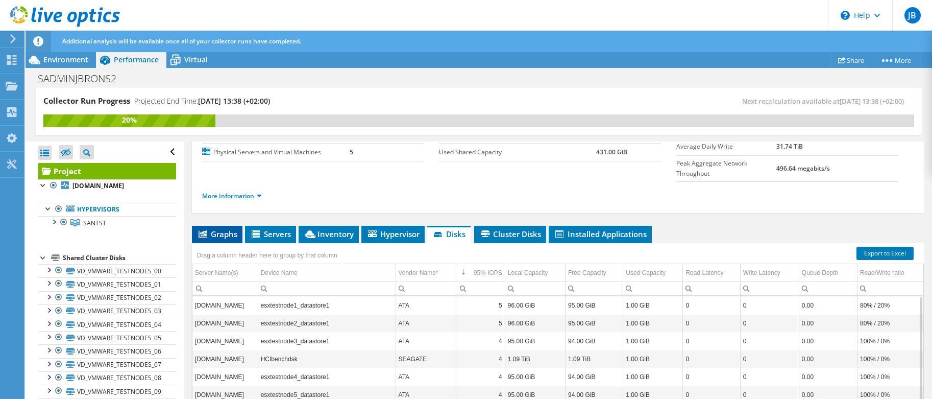
click at [213, 229] on span "Graphs" at bounding box center [217, 234] width 40 height 10
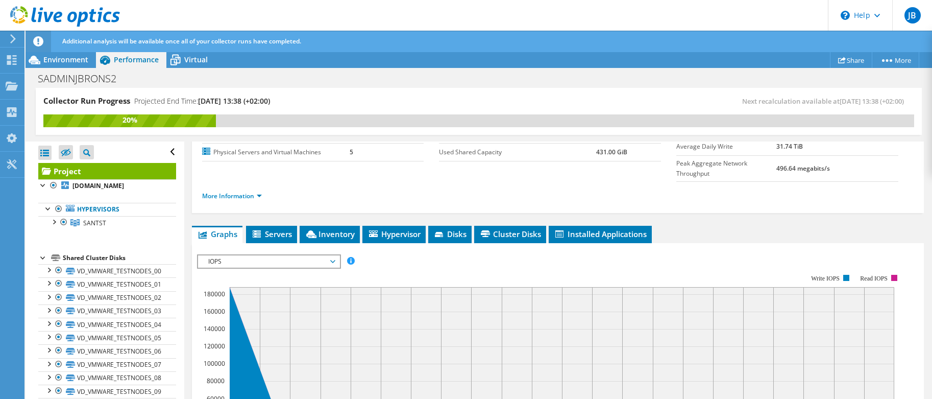
scroll to position [410, 0]
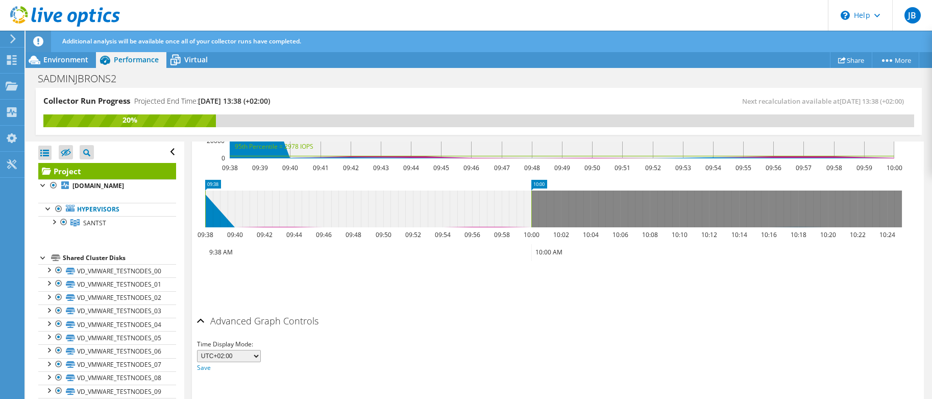
click at [341, 276] on div "Save Zoom" at bounding box center [558, 283] width 722 height 44
click at [363, 267] on ul "Save Zoom" at bounding box center [555, 281] width 717 height 29
click at [346, 268] on ul "Save Zoom" at bounding box center [555, 281] width 717 height 29
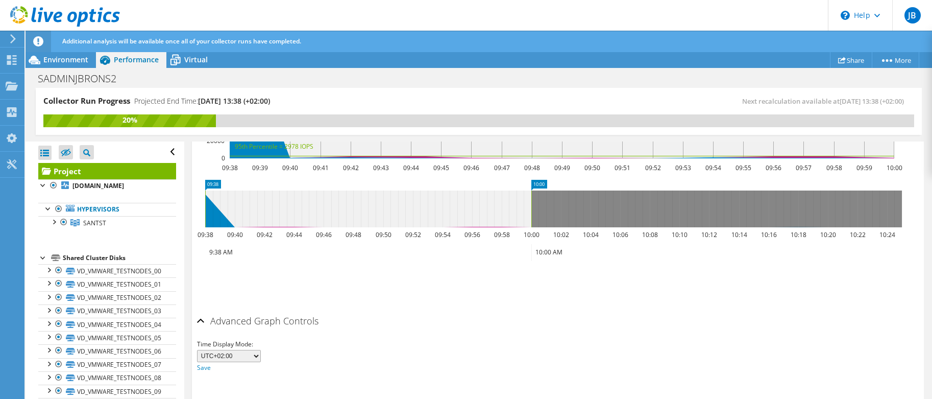
click at [346, 268] on ul "Save Zoom" at bounding box center [555, 281] width 717 height 29
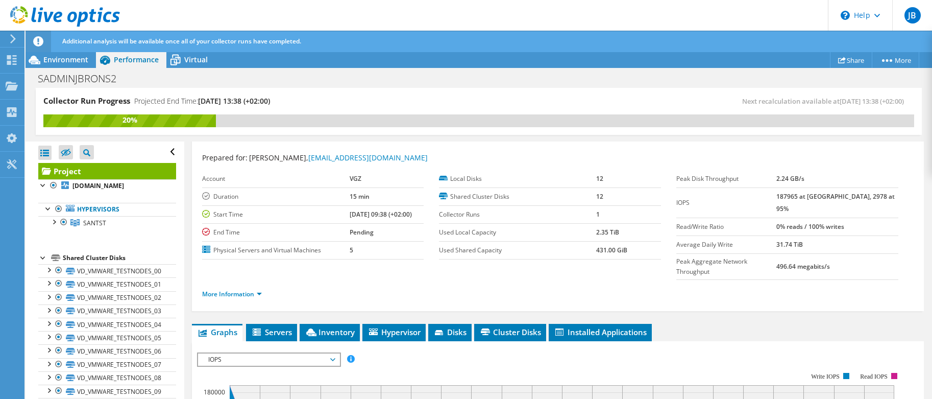
drag, startPoint x: 342, startPoint y: 245, endPoint x: 340, endPoint y: 238, distance: 7.3
click at [350, 243] on td "5" at bounding box center [387, 250] width 74 height 18
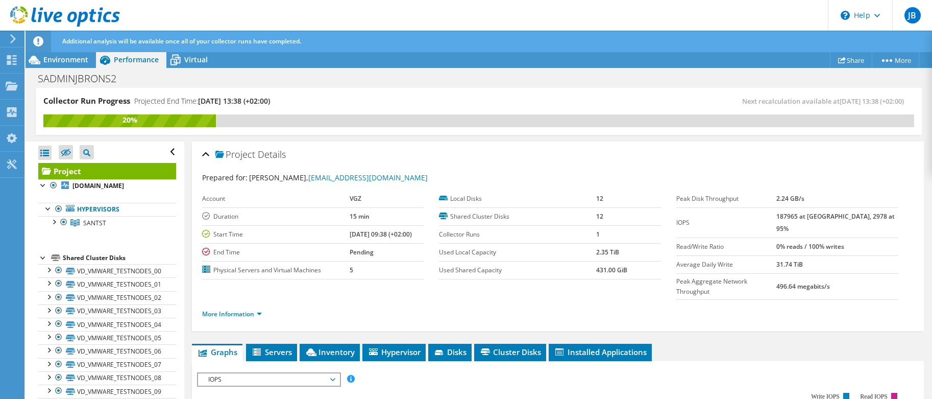
click at [350, 232] on b "[DATE] 09:38 (+02:00)" at bounding box center [381, 234] width 62 height 9
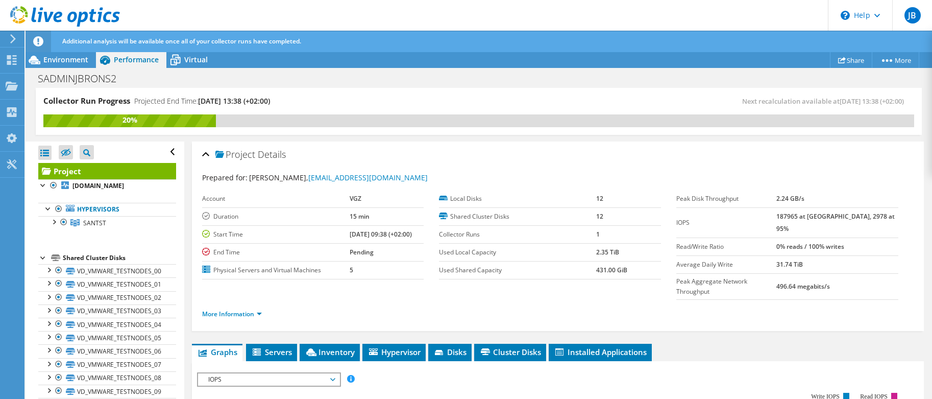
click at [350, 232] on b "[DATE] 09:38 (+02:00)" at bounding box center [381, 234] width 62 height 9
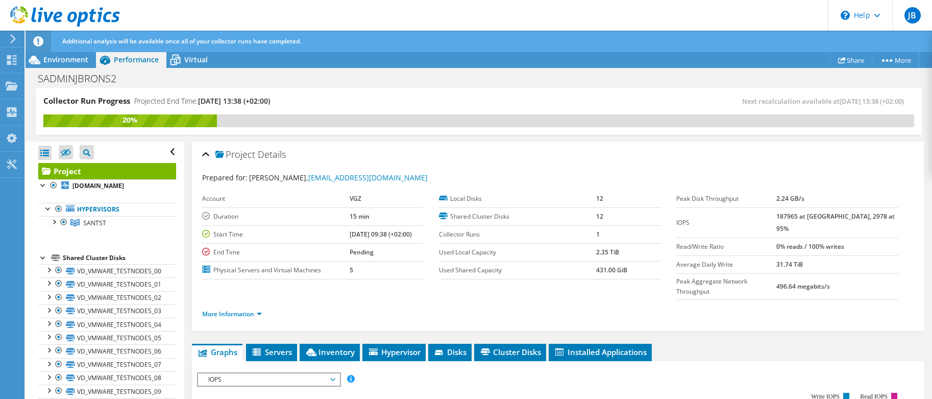
click at [350, 232] on b "[DATE] 09:38 (+02:00)" at bounding box center [381, 234] width 62 height 9
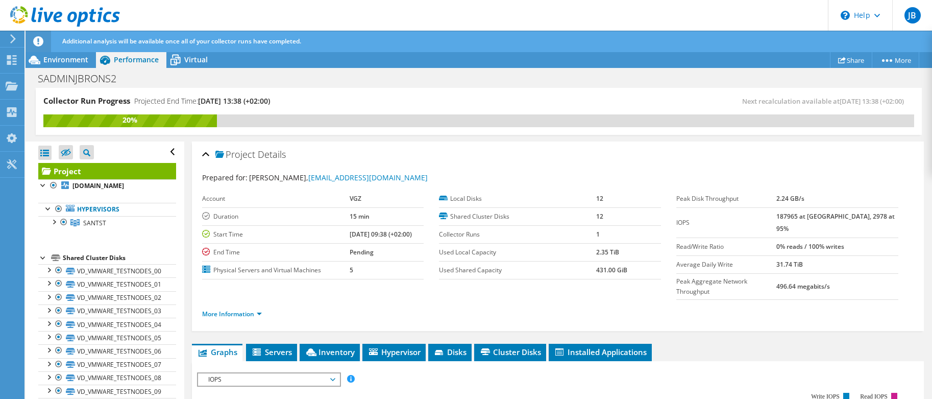
click at [350, 232] on b "[DATE] 09:38 (+02:00)" at bounding box center [381, 234] width 62 height 9
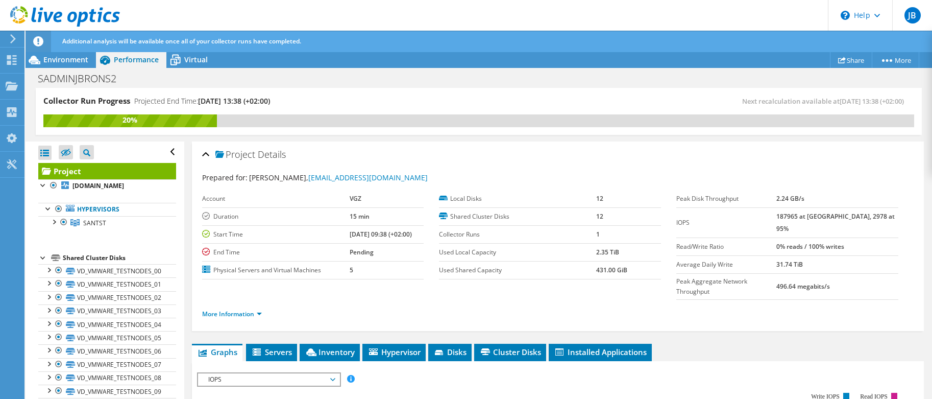
click at [350, 232] on b "[DATE] 09:38 (+02:00)" at bounding box center [381, 234] width 62 height 9
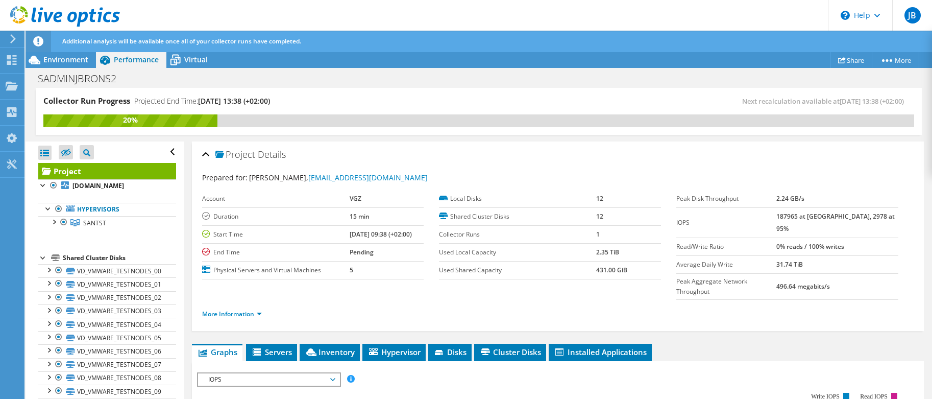
click at [350, 232] on b "[DATE] 09:38 (+02:00)" at bounding box center [381, 234] width 62 height 9
drag, startPoint x: 258, startPoint y: 216, endPoint x: 244, endPoint y: 268, distance: 53.9
click at [244, 268] on tbody "Account VGZ Duration 15 min Start Time [DATE] 09:38 (+02:00) End Time Pending P…" at bounding box center [313, 234] width 222 height 89
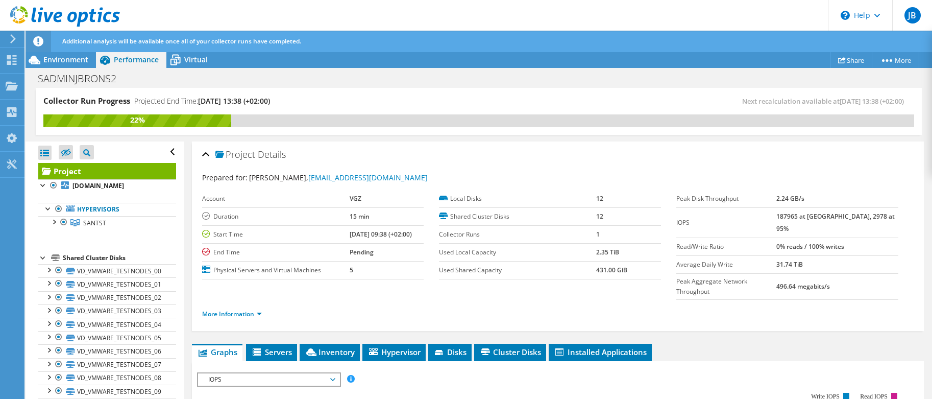
click at [458, 253] on label "Used Local Capacity" at bounding box center [517, 252] width 157 height 10
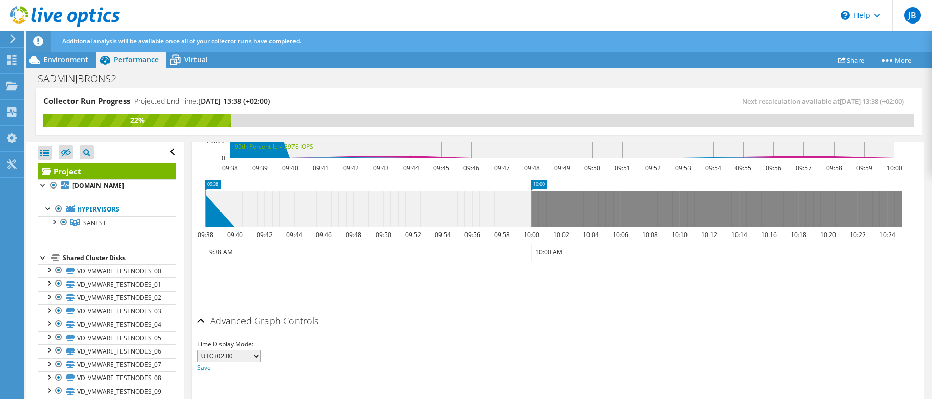
drag, startPoint x: 449, startPoint y: 265, endPoint x: 445, endPoint y: 286, distance: 21.4
click at [448, 274] on ul "Save Zoom" at bounding box center [555, 281] width 717 height 29
click at [441, 310] on div "Advanced Graph Controls" at bounding box center [558, 321] width 722 height 22
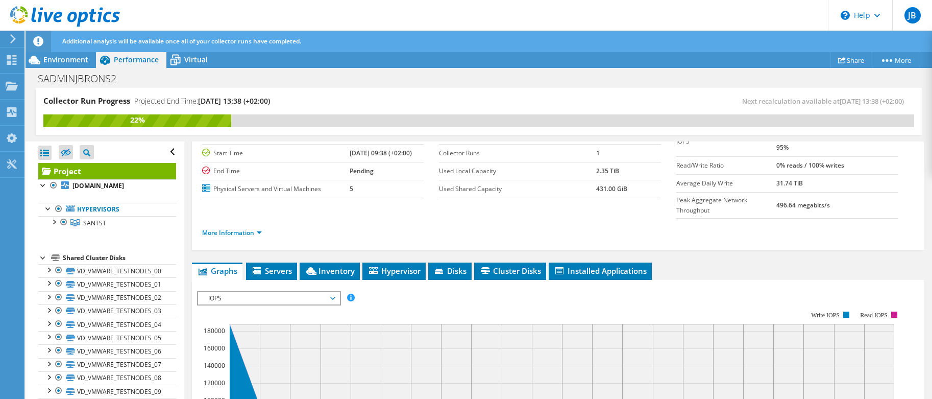
scroll to position [315, 0]
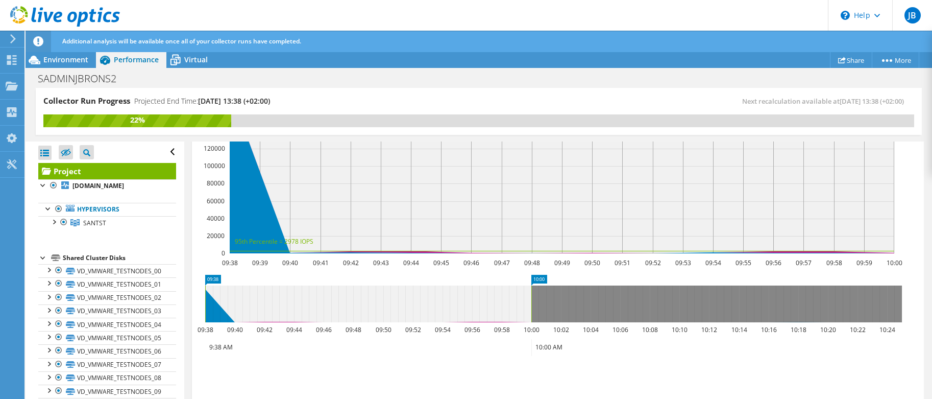
click at [675, 221] on rect at bounding box center [562, 171] width 665 height 164
click at [516, 232] on icon at bounding box center [562, 170] width 664 height 163
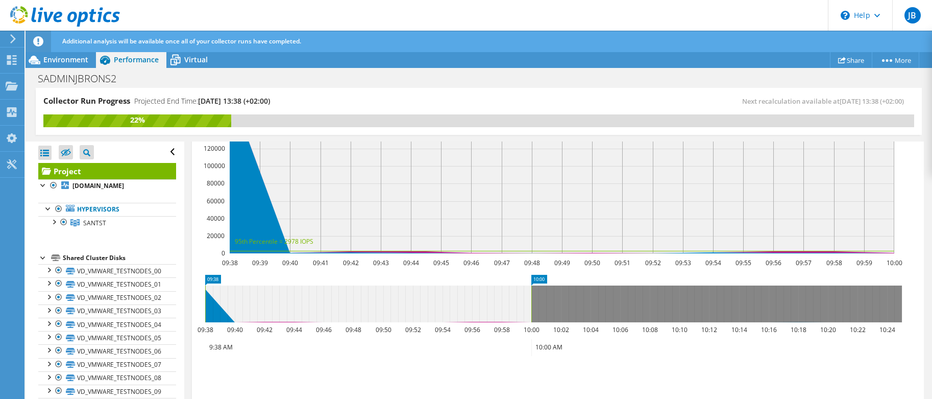
click at [516, 232] on icon at bounding box center [562, 170] width 664 height 163
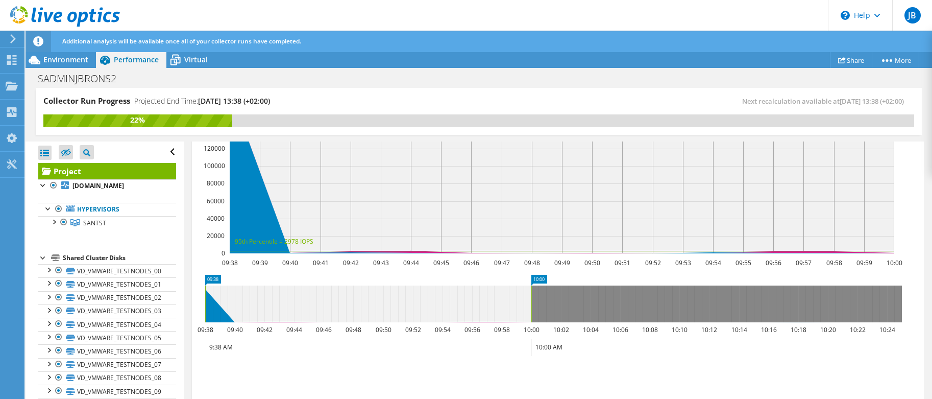
click at [516, 232] on icon at bounding box center [562, 170] width 664 height 163
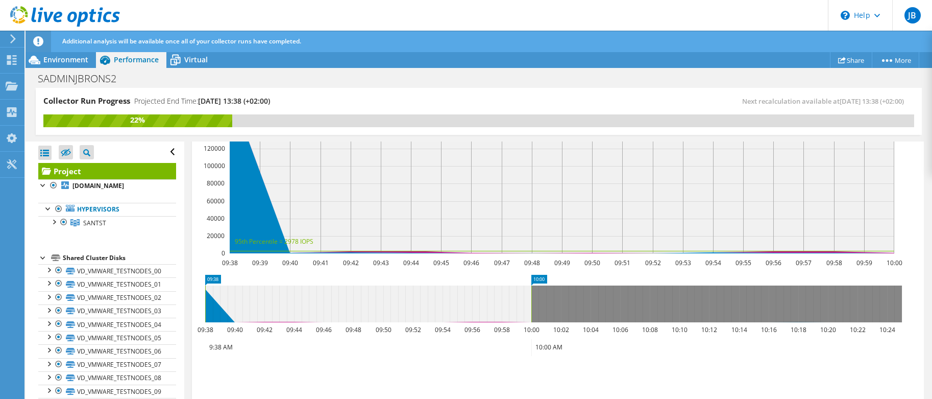
click at [516, 232] on icon at bounding box center [562, 170] width 664 height 163
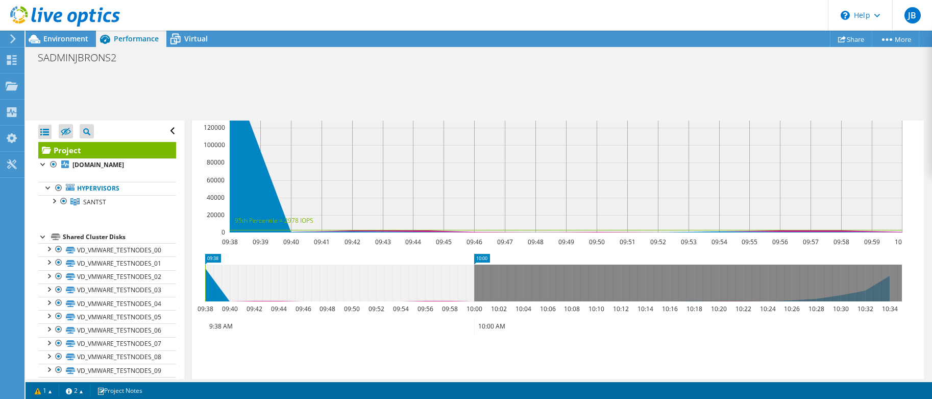
scroll to position [313, 0]
